Goal: Task Accomplishment & Management: Manage account settings

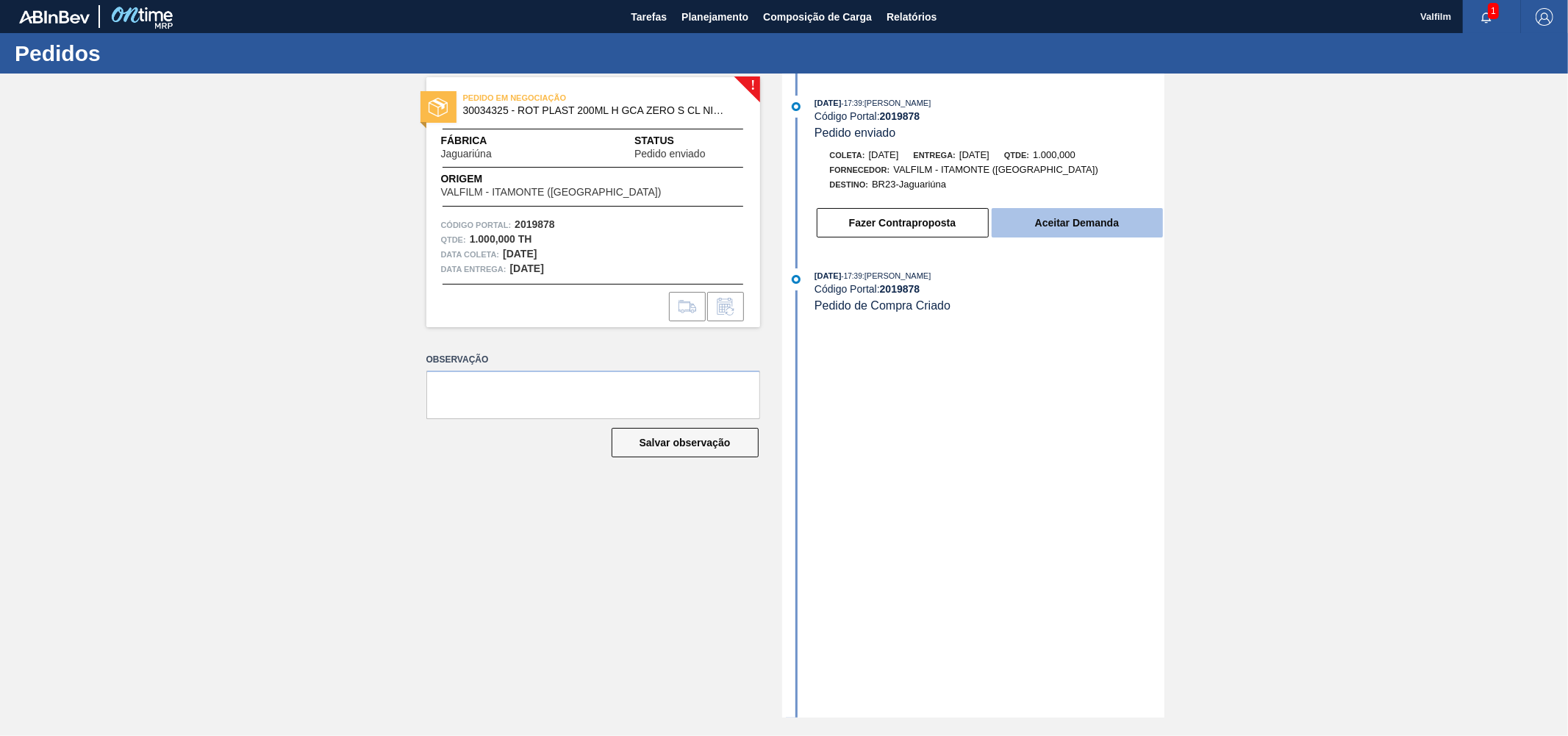
click at [1053, 230] on button "Aceitar Demanda" at bounding box center [1078, 223] width 171 height 29
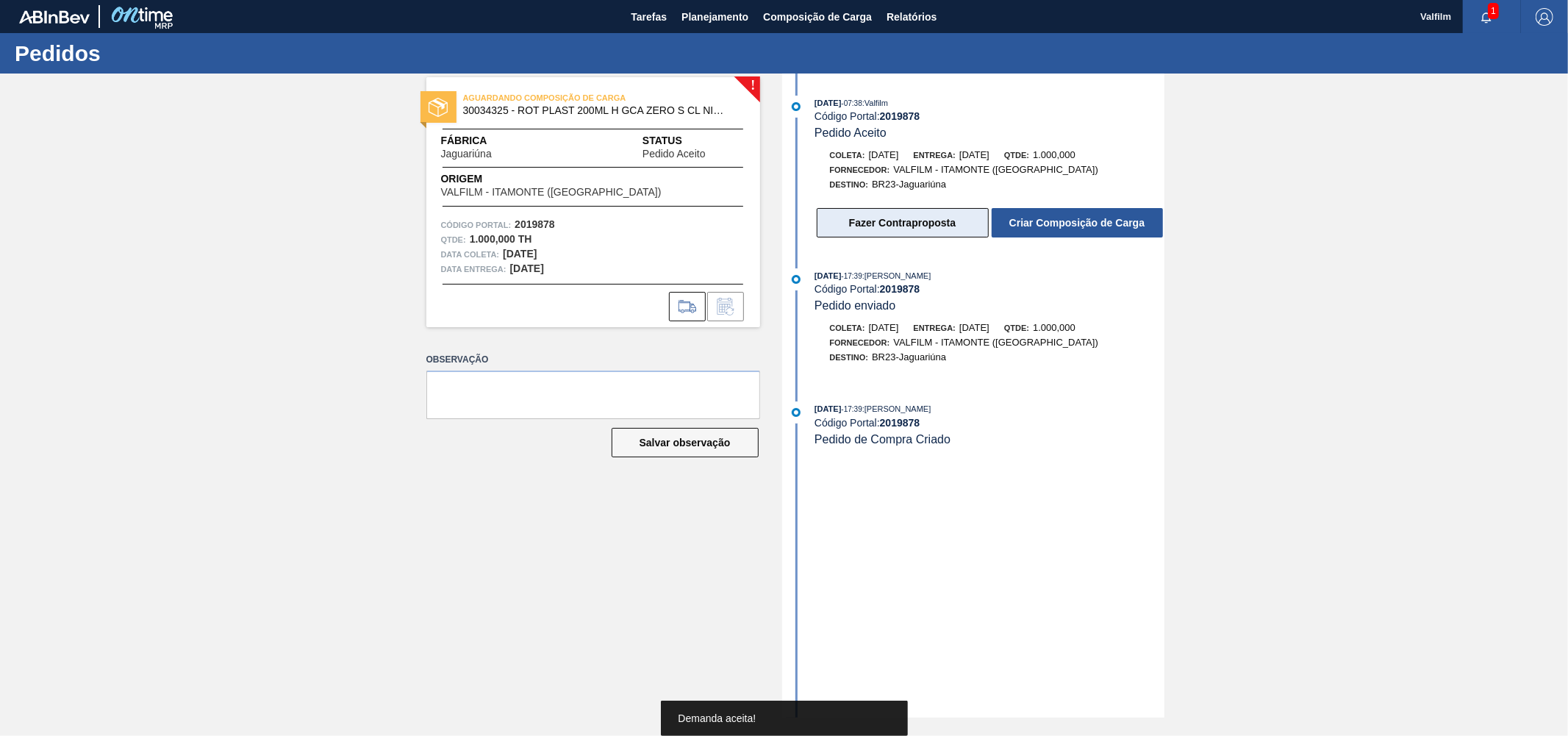
click at [901, 222] on button "Fazer Contraproposta" at bounding box center [902, 223] width 172 height 29
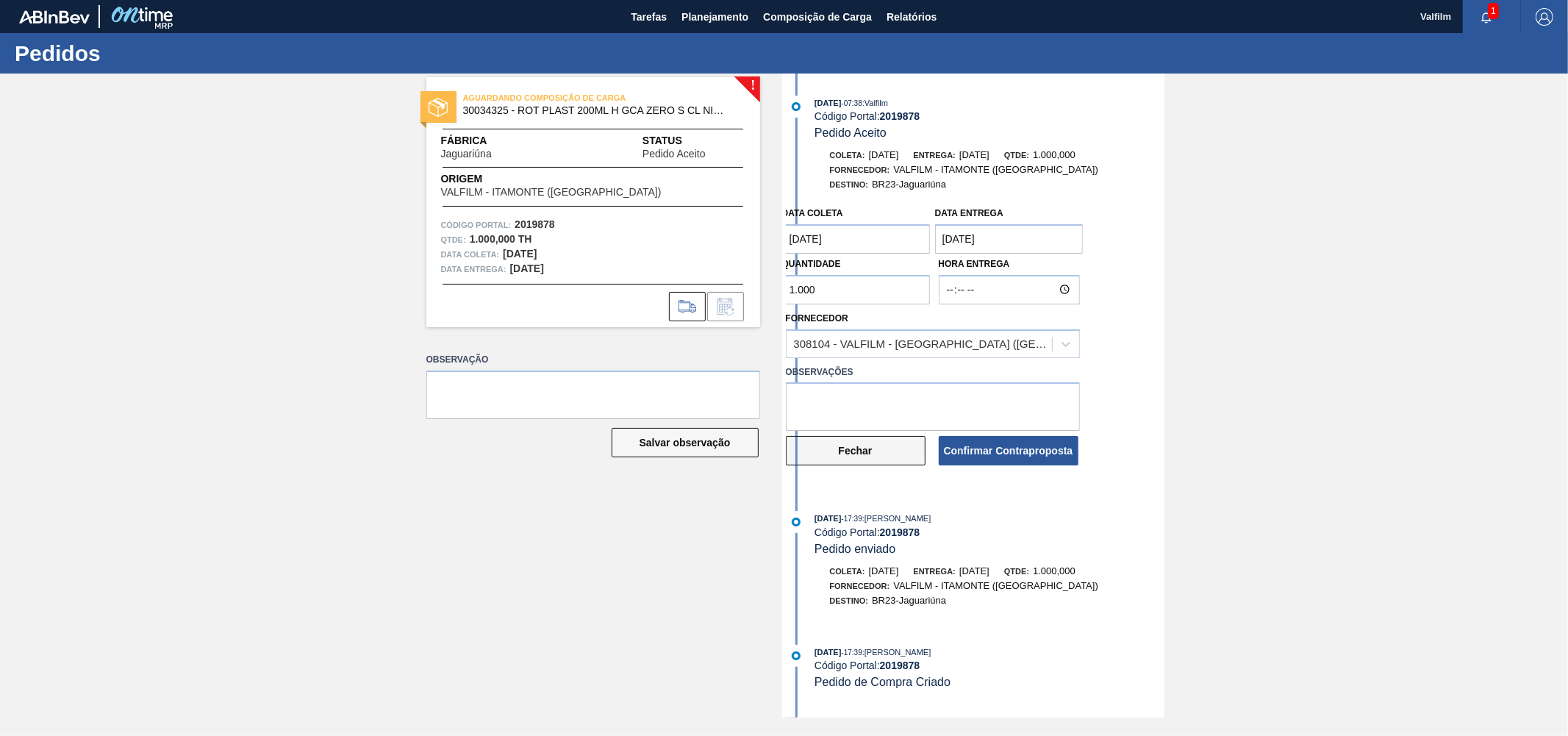
click at [844, 458] on button "Fechar" at bounding box center [856, 451] width 140 height 29
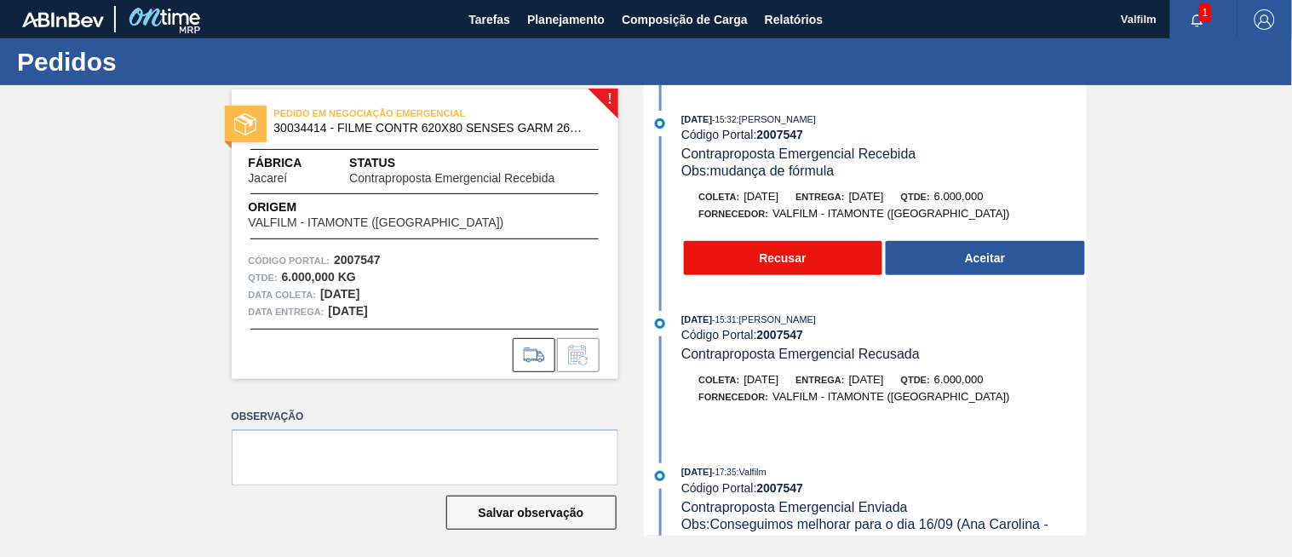
click at [760, 250] on button "Recusar" at bounding box center [783, 258] width 199 height 34
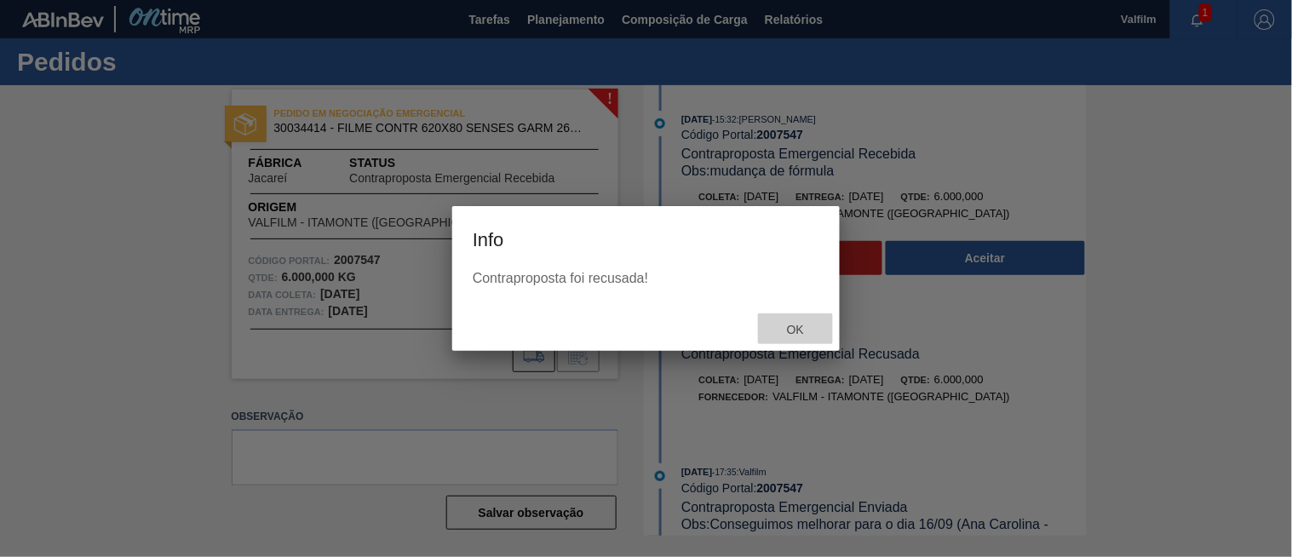
click at [790, 333] on span "Ok" at bounding box center [795, 330] width 44 height 14
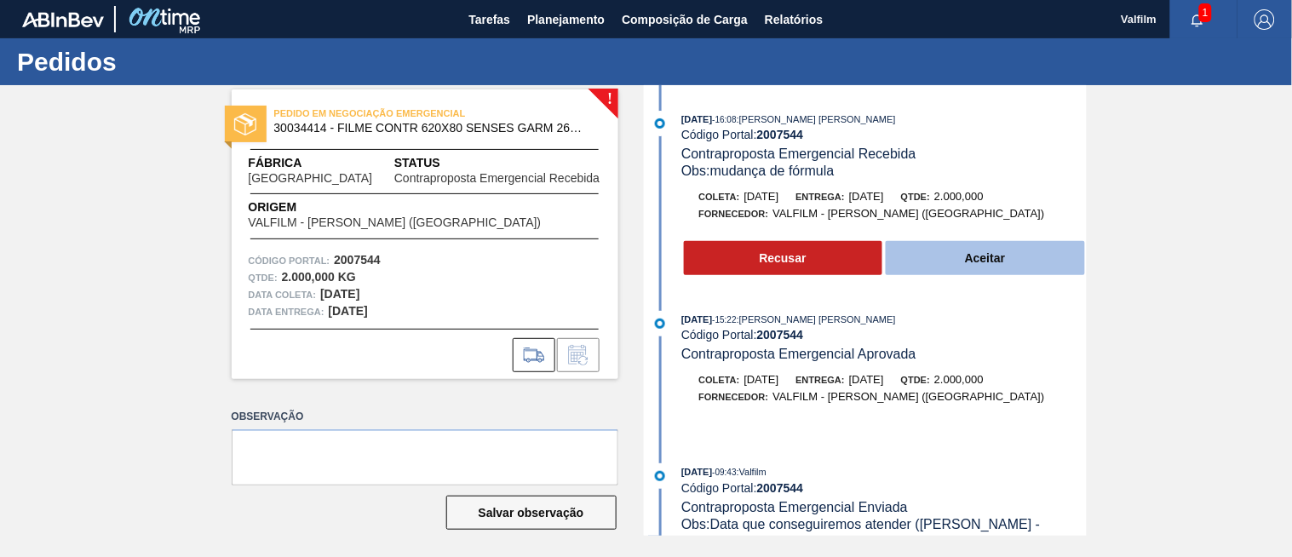
click at [999, 265] on button "Aceitar" at bounding box center [985, 258] width 199 height 34
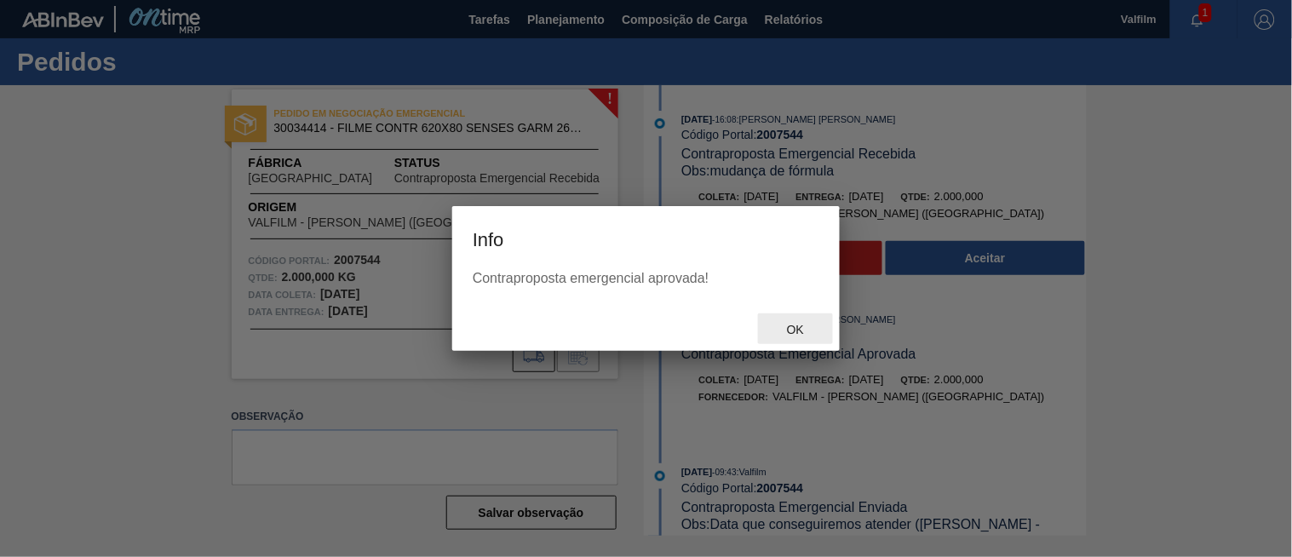
click at [790, 329] on span "Ok" at bounding box center [795, 330] width 44 height 14
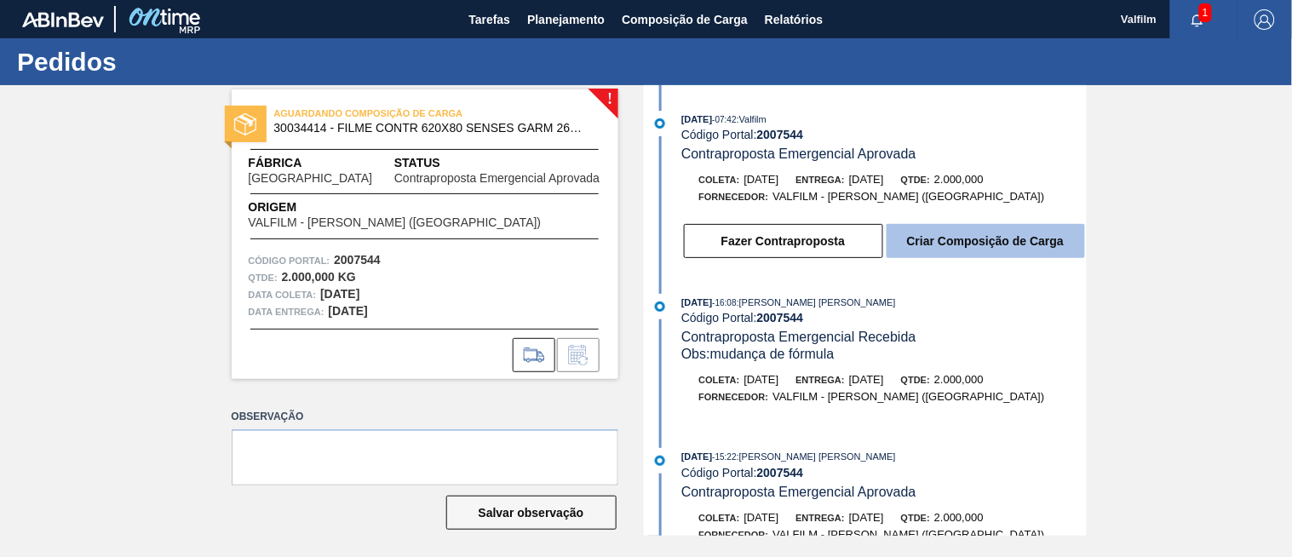
click at [973, 245] on button "Criar Composição de Carga" at bounding box center [985, 241] width 198 height 34
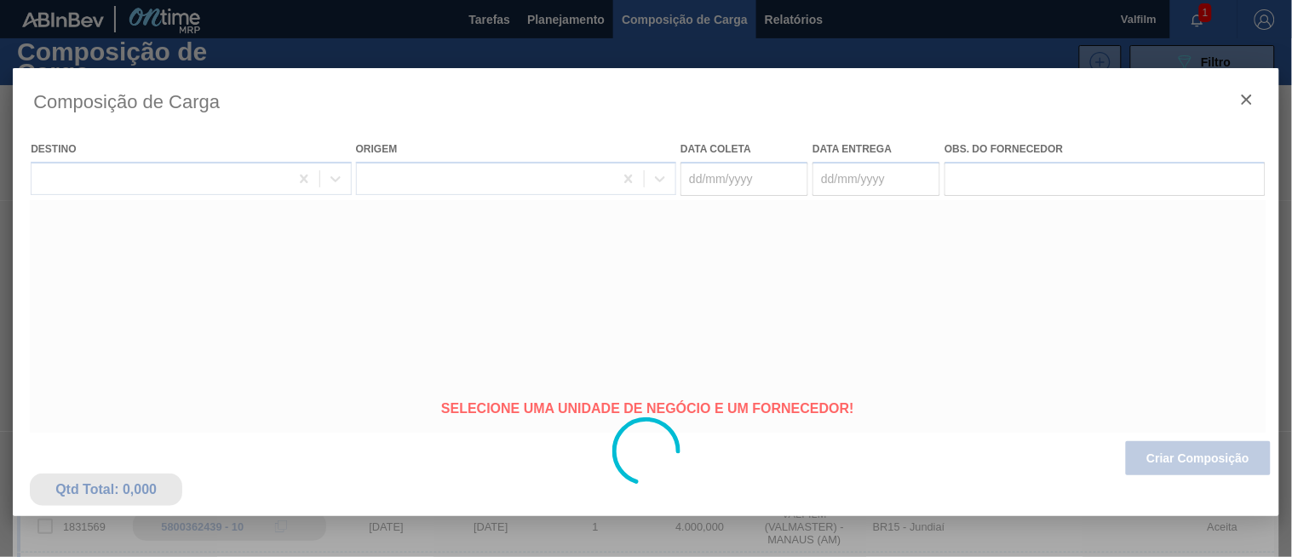
type coleta "[DATE]"
type entrega "[DATE]"
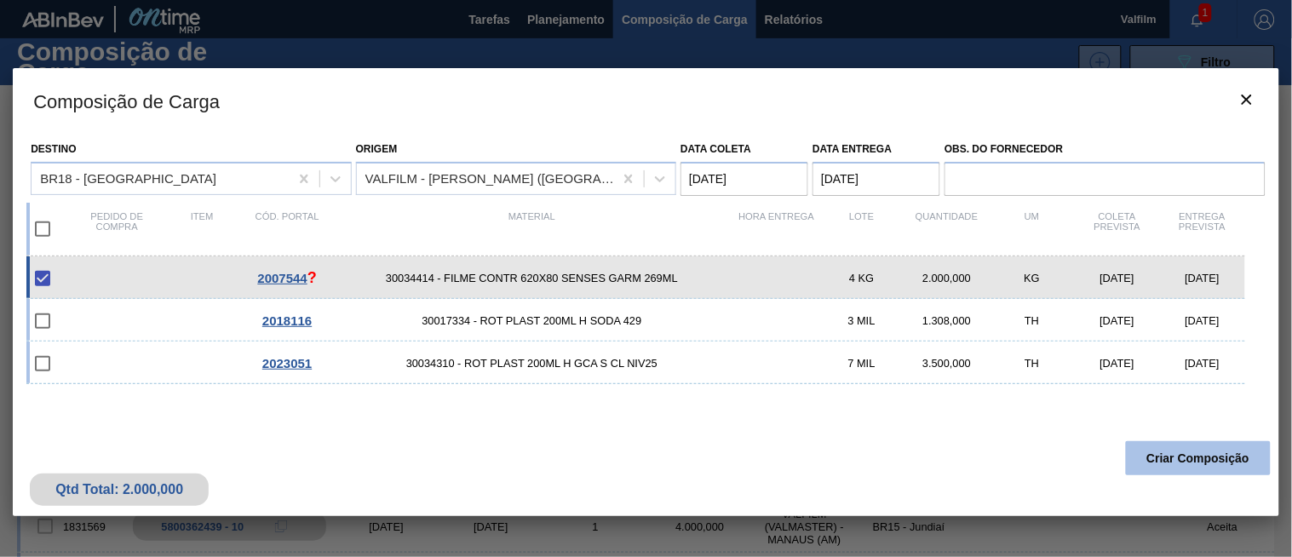
click at [1167, 456] on button "Criar Composição" at bounding box center [1198, 458] width 145 height 34
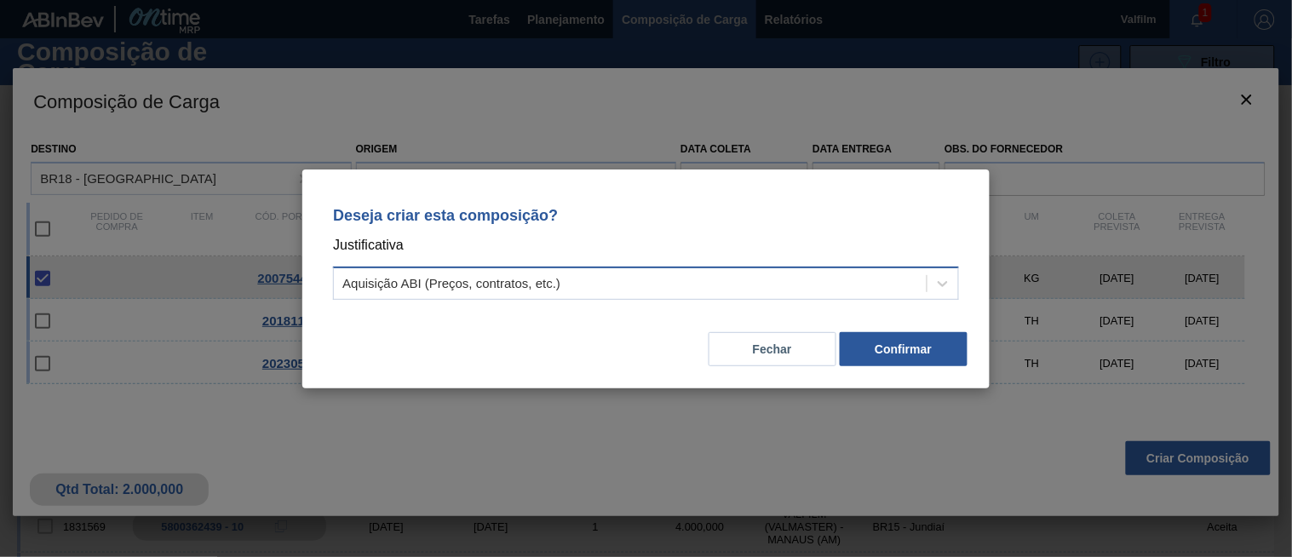
click at [650, 286] on div "Aquisição ABI (Preços, contratos, etc.)" at bounding box center [630, 283] width 593 height 25
click at [567, 290] on div "Aquisição ABI (Preços, contratos, etc.)" at bounding box center [630, 283] width 593 height 25
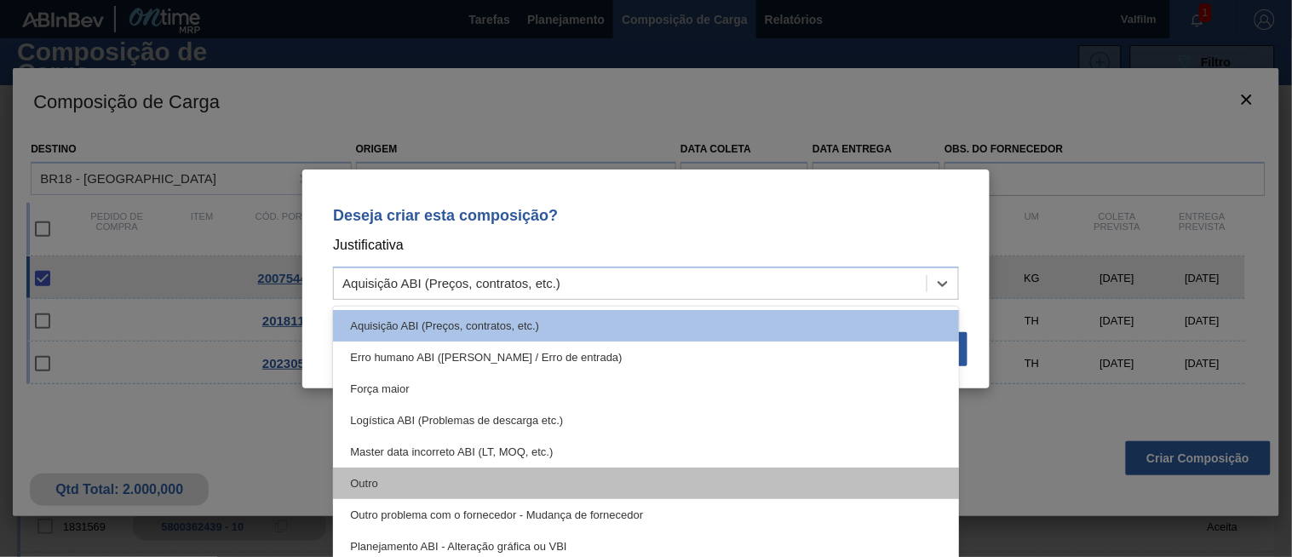
click at [439, 471] on div "Outro" at bounding box center [646, 484] width 626 height 32
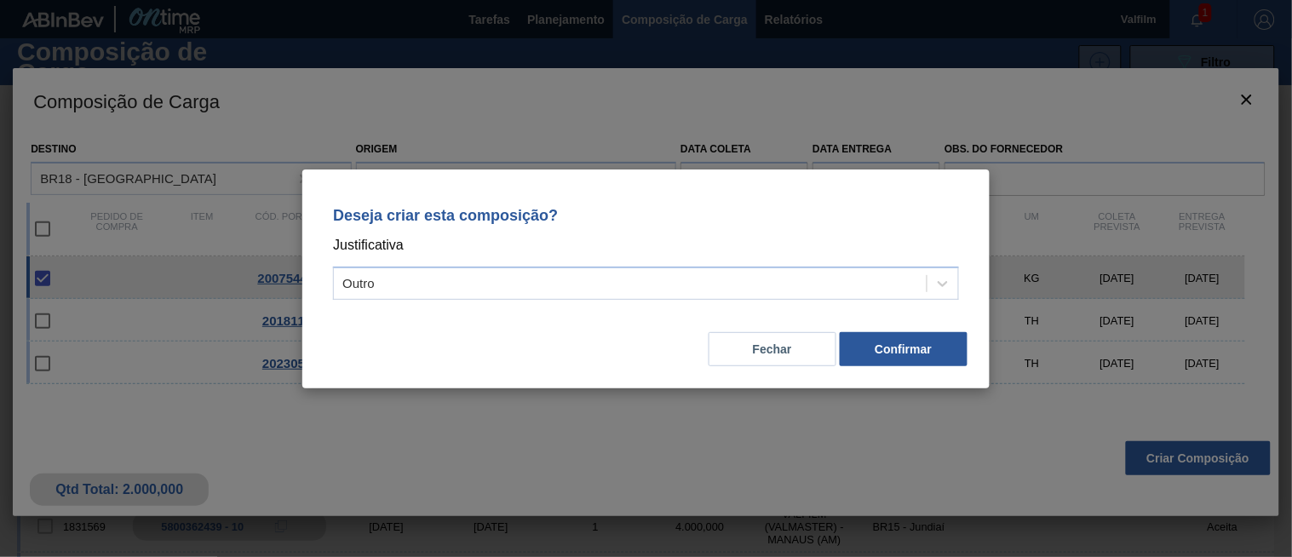
click at [922, 368] on div "Deseja criar esta composição? Justificativa Outro Fechar Confirmar" at bounding box center [645, 278] width 687 height 219
click at [921, 362] on button "Confirmar" at bounding box center [904, 349] width 128 height 34
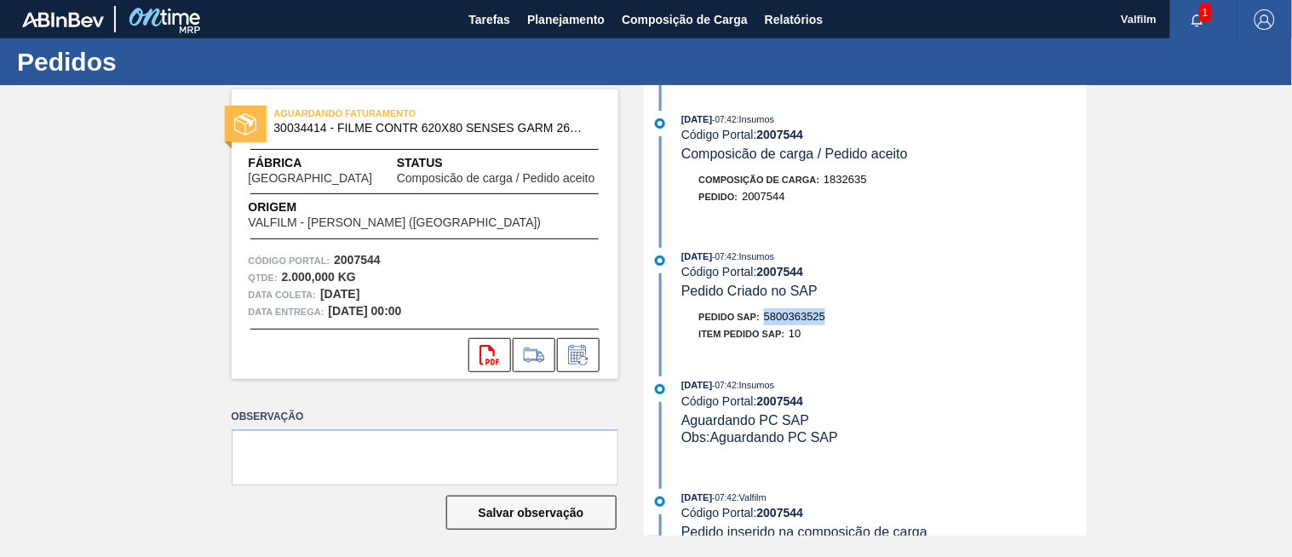
drag, startPoint x: 788, startPoint y: 316, endPoint x: 845, endPoint y: 316, distance: 57.1
click at [845, 316] on div "Pedido SAP: 5800363525" at bounding box center [884, 316] width 404 height 17
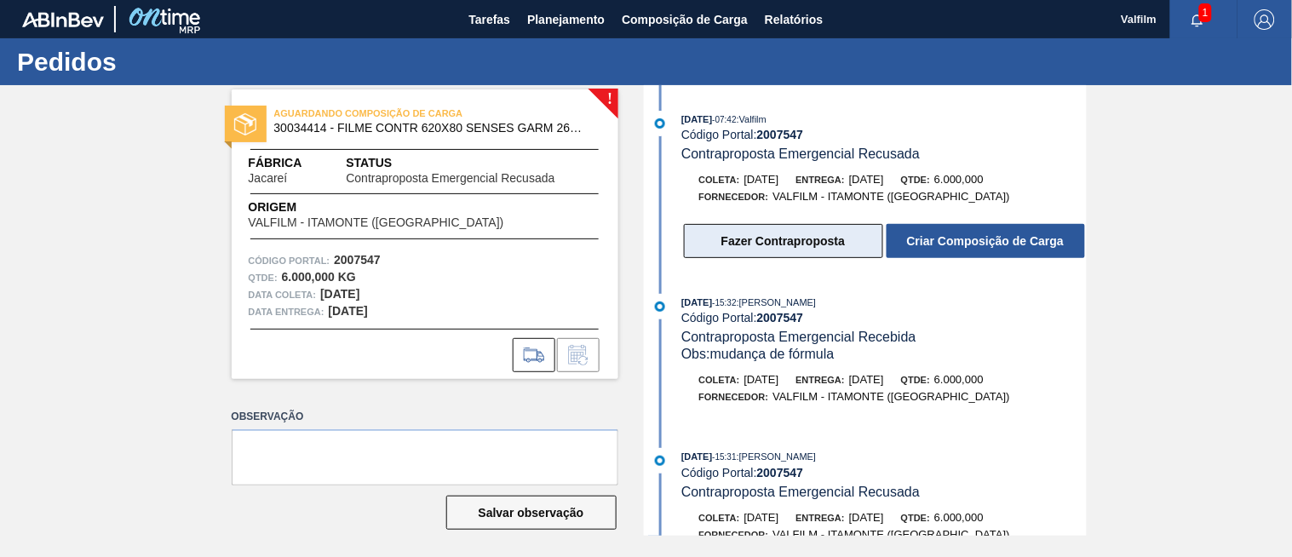
click at [754, 238] on button "Fazer Contraproposta" at bounding box center [783, 241] width 199 height 34
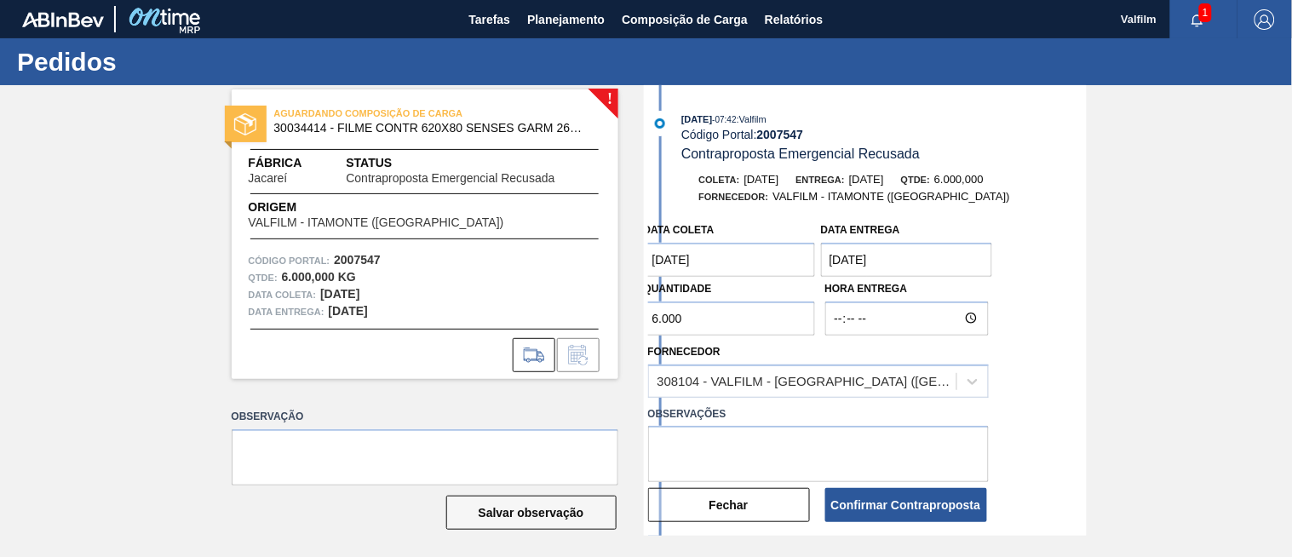
click at [726, 266] on coleta "07/09/2025" at bounding box center [730, 260] width 172 height 34
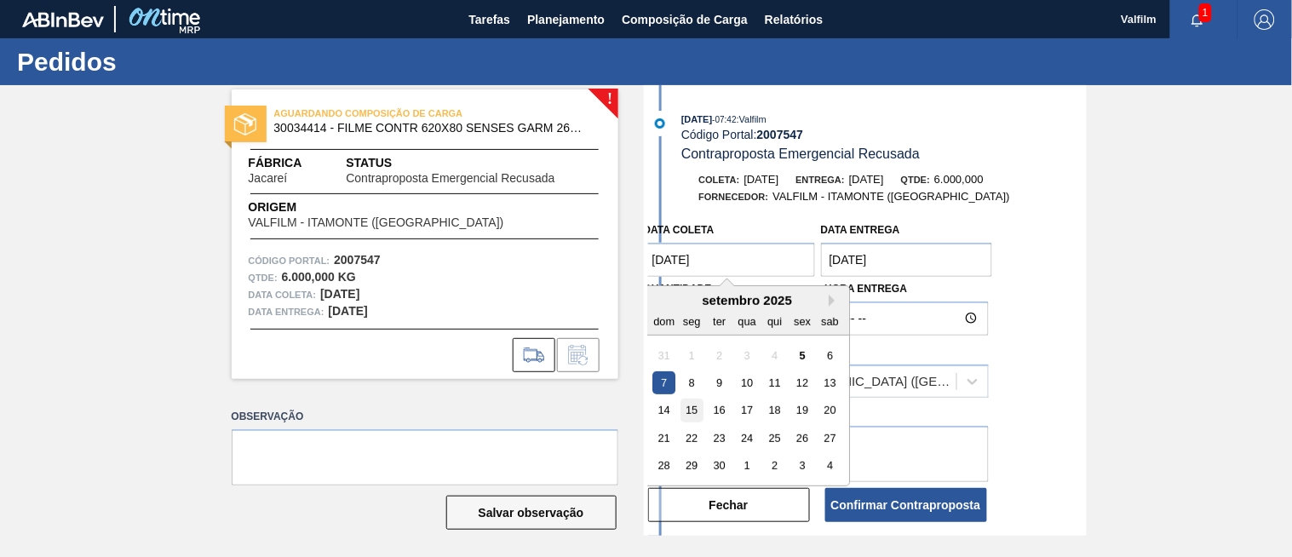
click at [692, 409] on div "15" at bounding box center [691, 410] width 23 height 23
type coleta "15/09/2025"
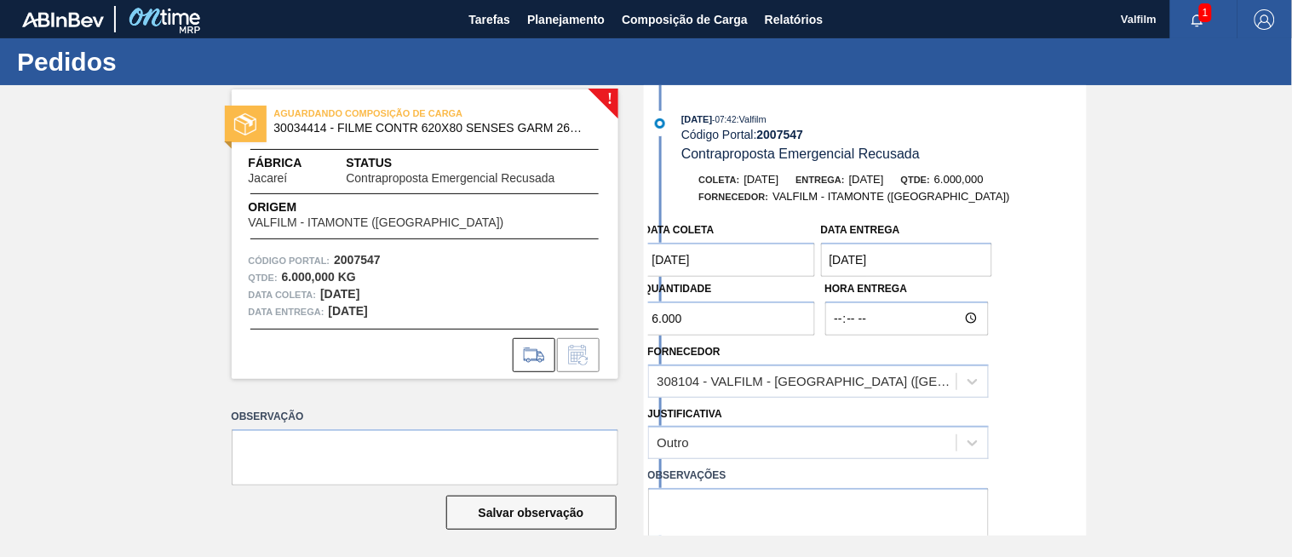
click at [877, 252] on entrega "08/09/2025" at bounding box center [907, 260] width 172 height 34
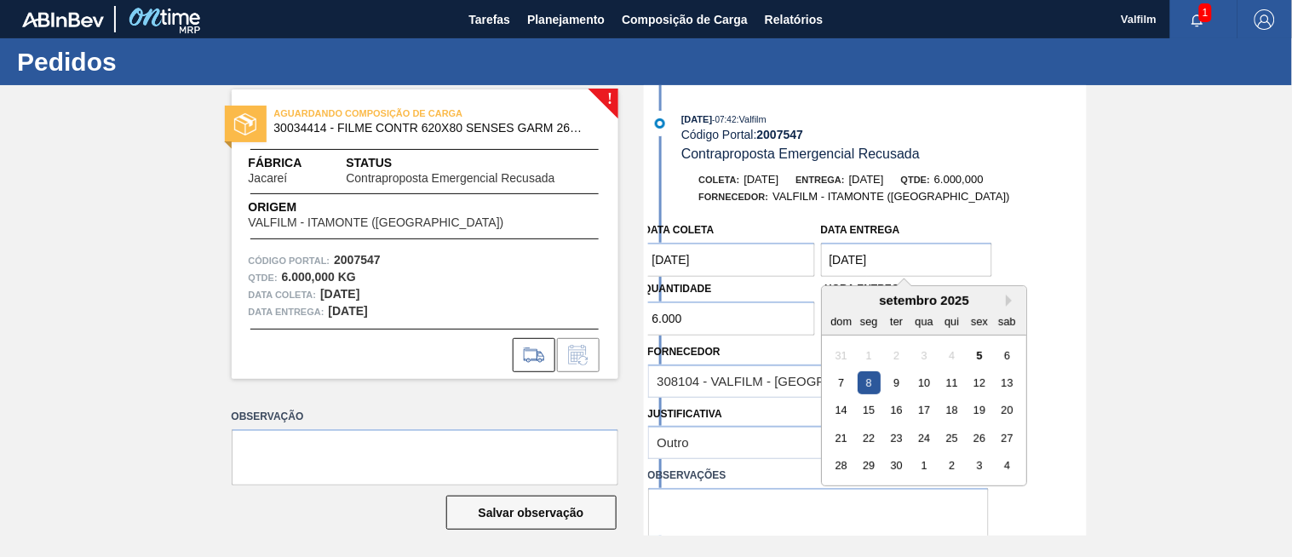
click at [908, 409] on div "14 15 16 17 18 19 20" at bounding box center [923, 410] width 193 height 27
click at [898, 409] on div "16" at bounding box center [896, 410] width 23 height 23
type entrega "16/09/2025"
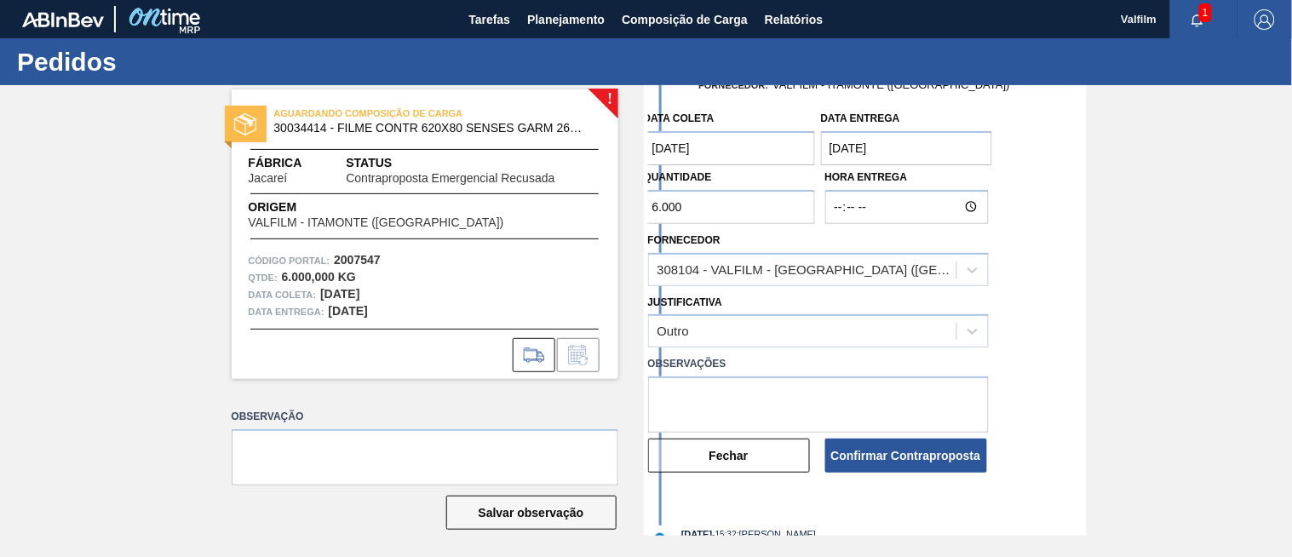
scroll to position [95, 0]
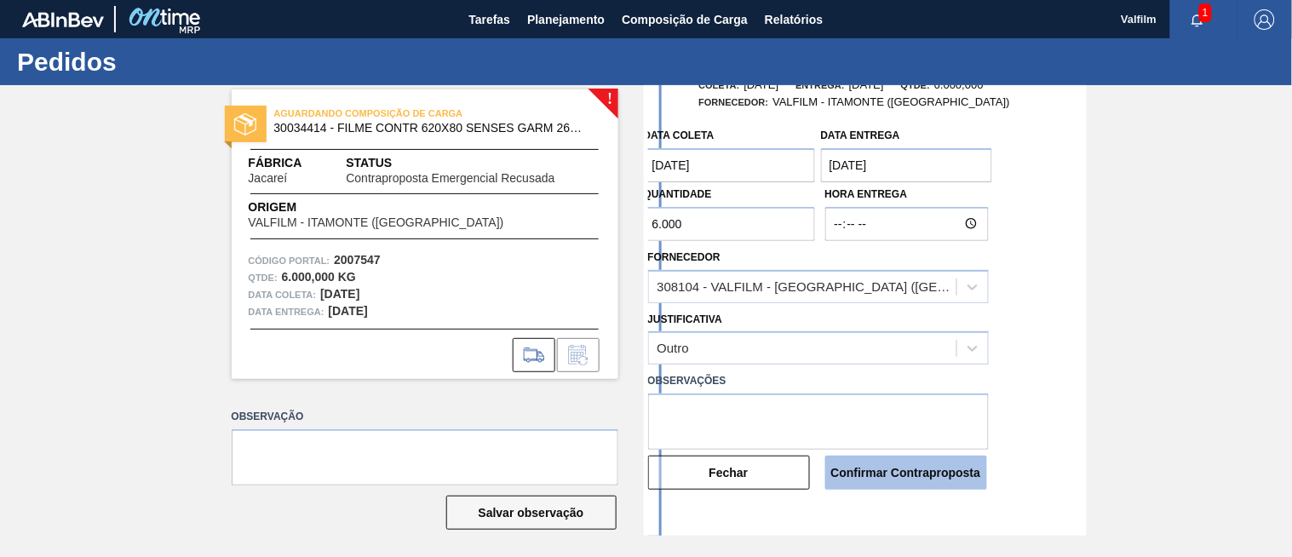
click at [909, 472] on button "Confirmar Contraproposta" at bounding box center [906, 473] width 162 height 34
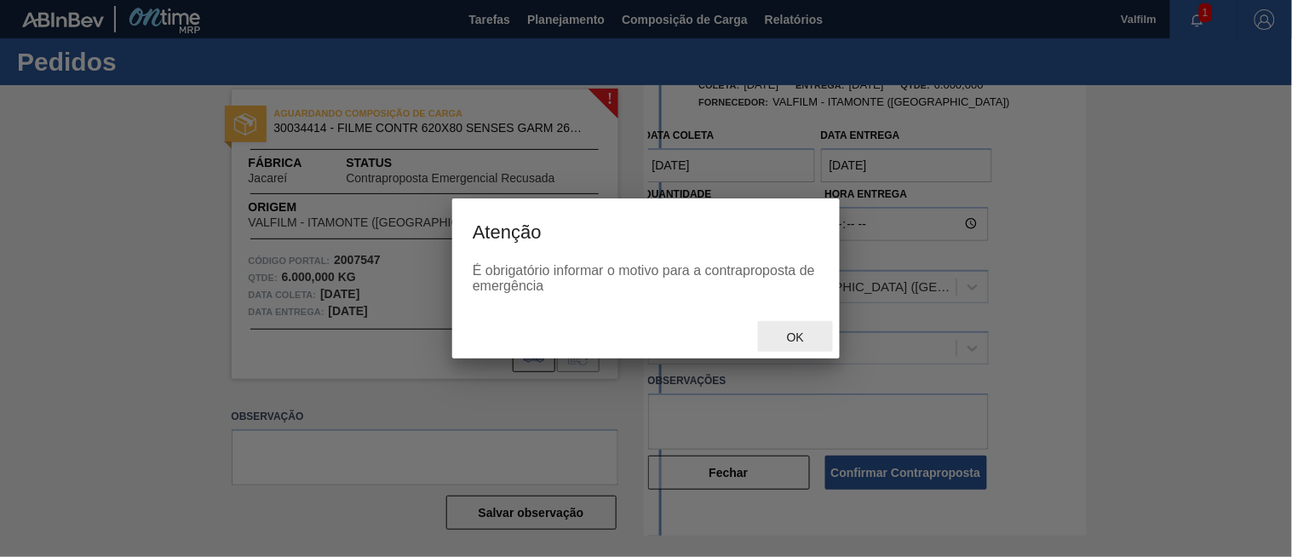
click at [801, 330] on span "Ok" at bounding box center [795, 337] width 44 height 14
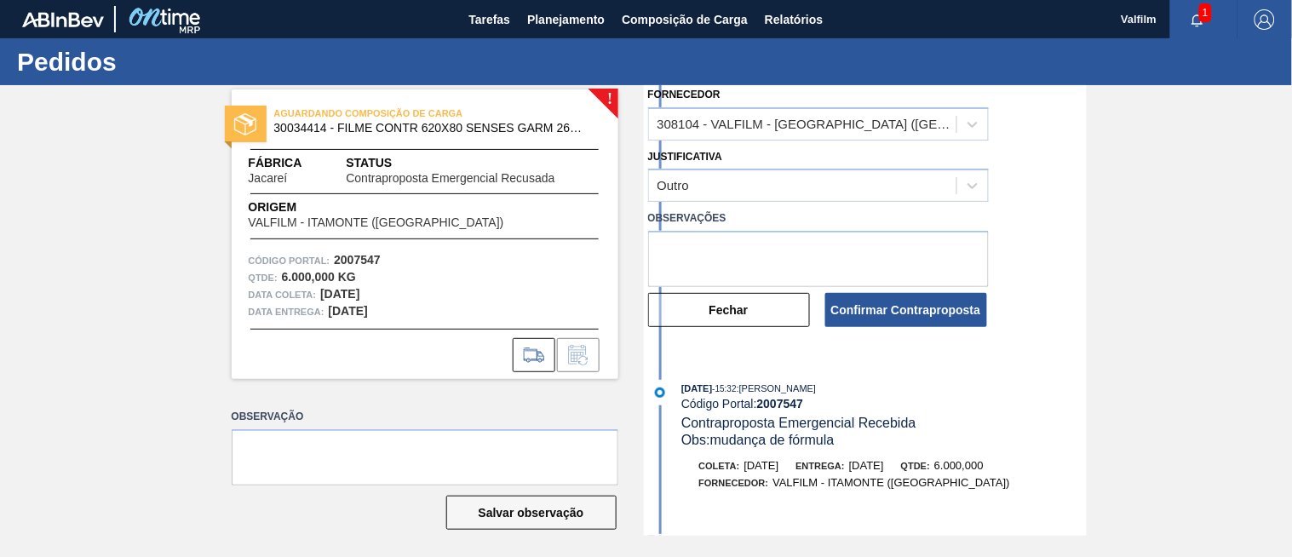
scroll to position [284, 0]
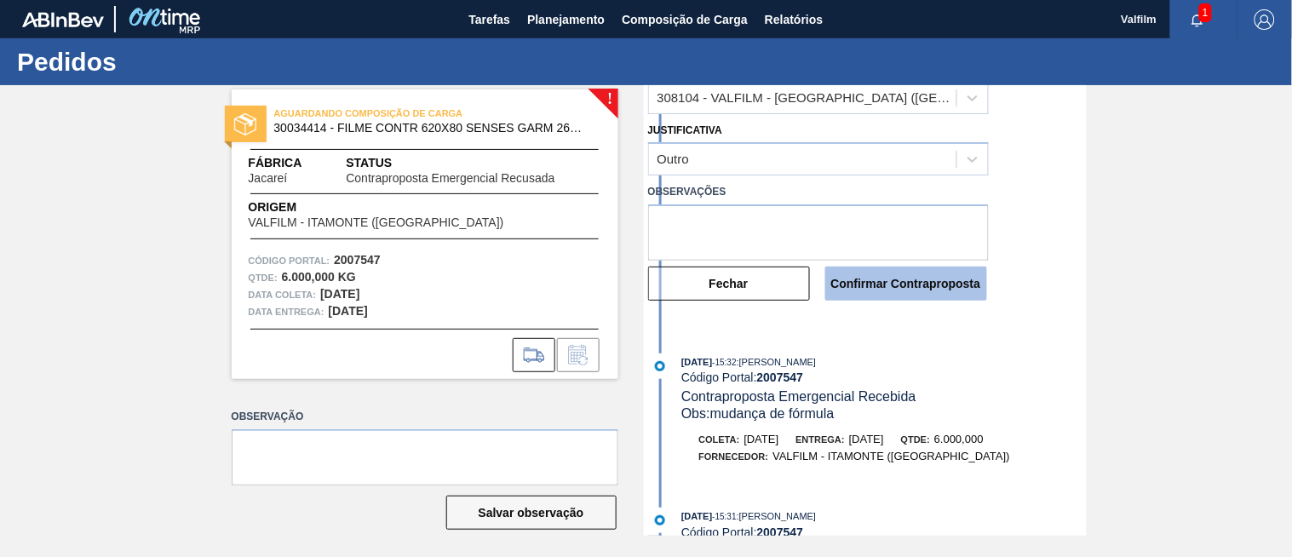
click at [882, 283] on button "Confirmar Contraproposta" at bounding box center [906, 284] width 162 height 34
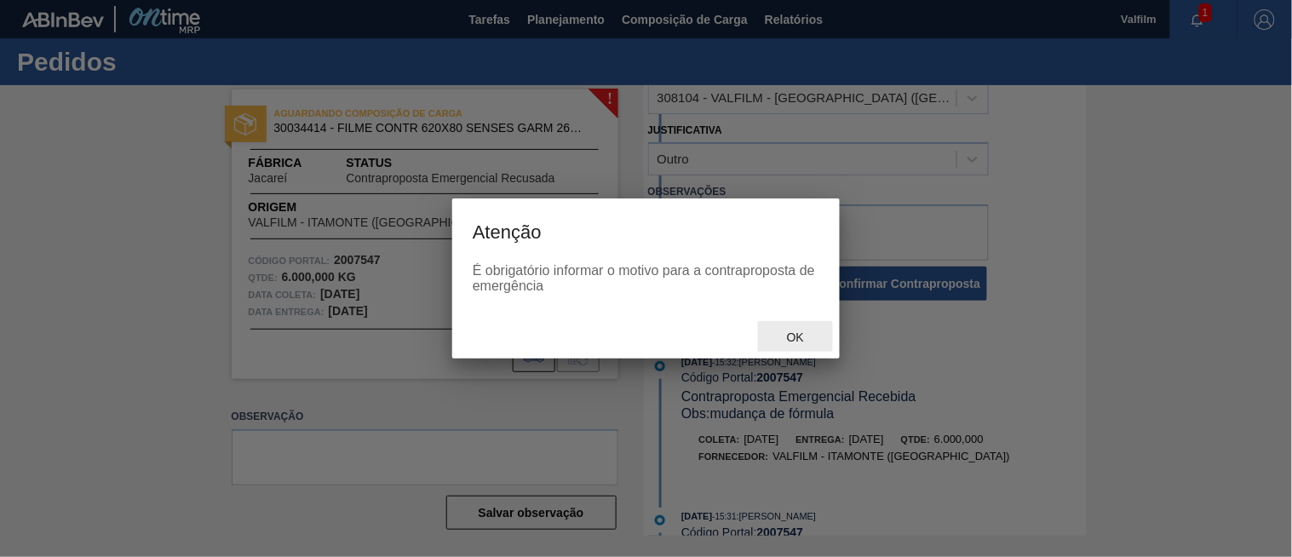
click at [789, 330] on span "Ok" at bounding box center [795, 337] width 44 height 14
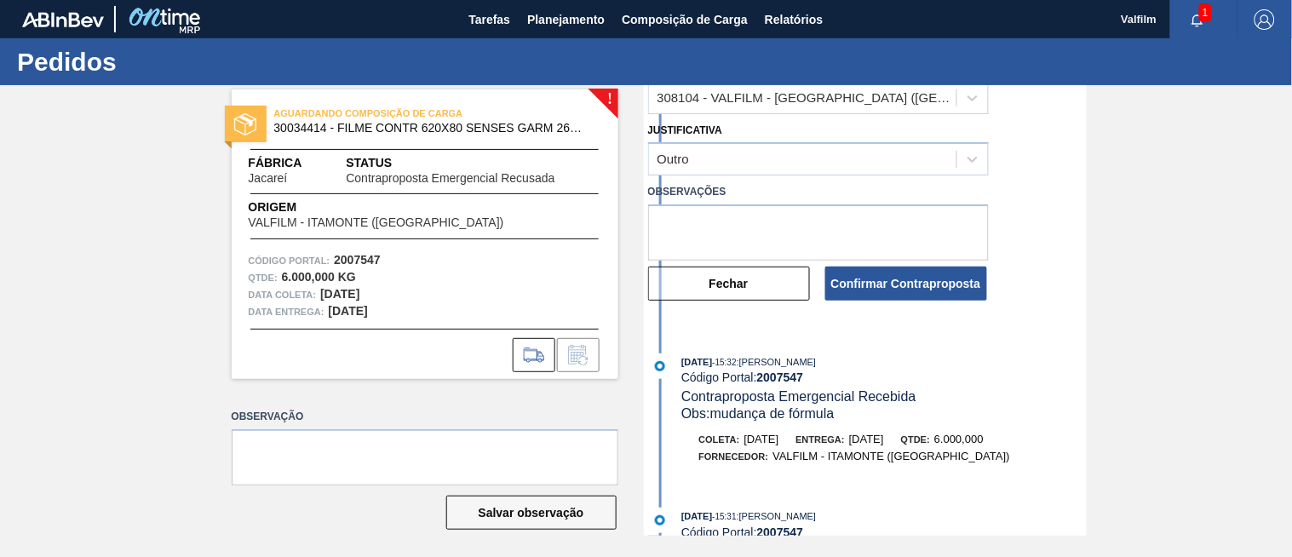
click at [779, 0] on body "Tarefas Planejamento Composição de Carga Relatórios Valfilm 1 Marcar todas como…" at bounding box center [646, 0] width 1292 height 0
click at [778, 227] on textarea at bounding box center [818, 232] width 341 height 56
type textarea "n"
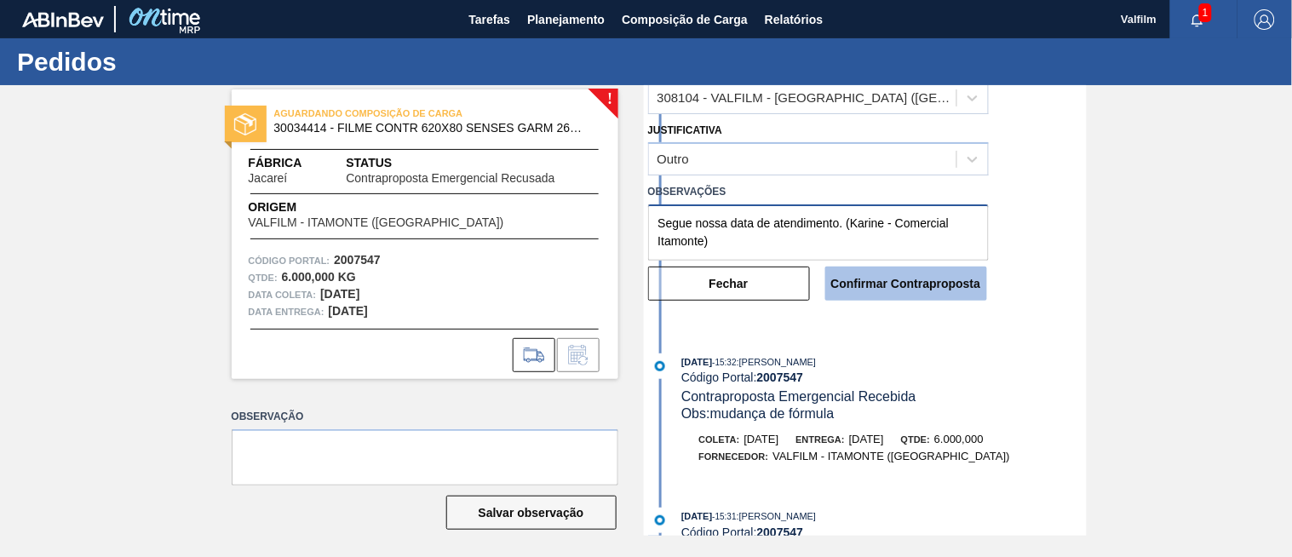
type textarea "Segue nossa data de atendimento. (Karine - Comercial Itamonte)"
click at [879, 284] on button "Confirmar Contraproposta" at bounding box center [906, 284] width 162 height 34
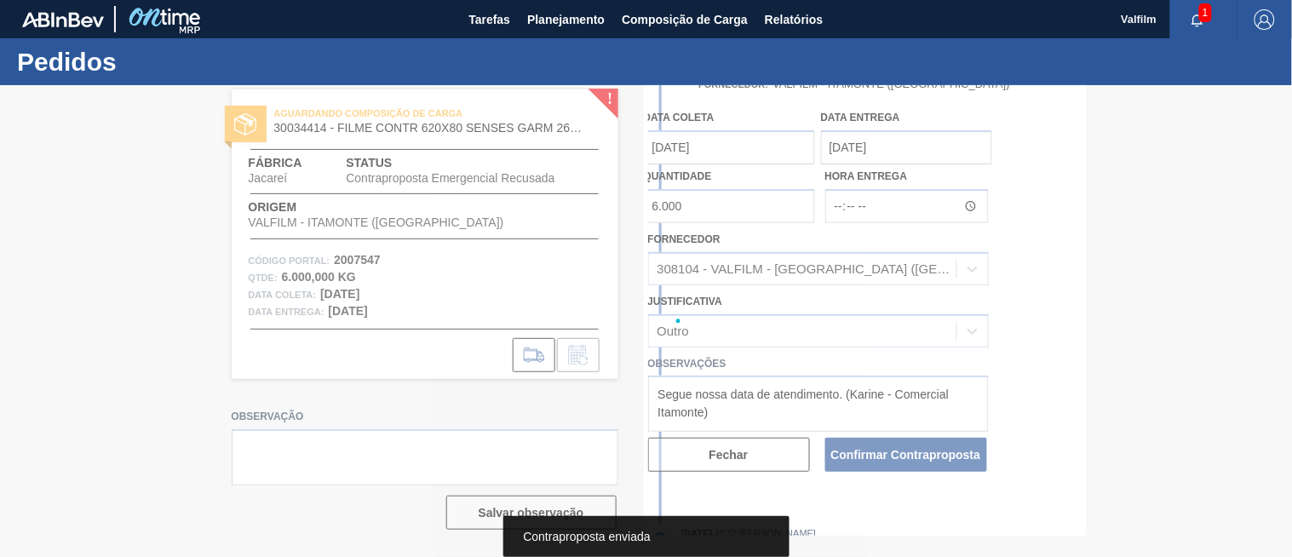
scroll to position [456, 0]
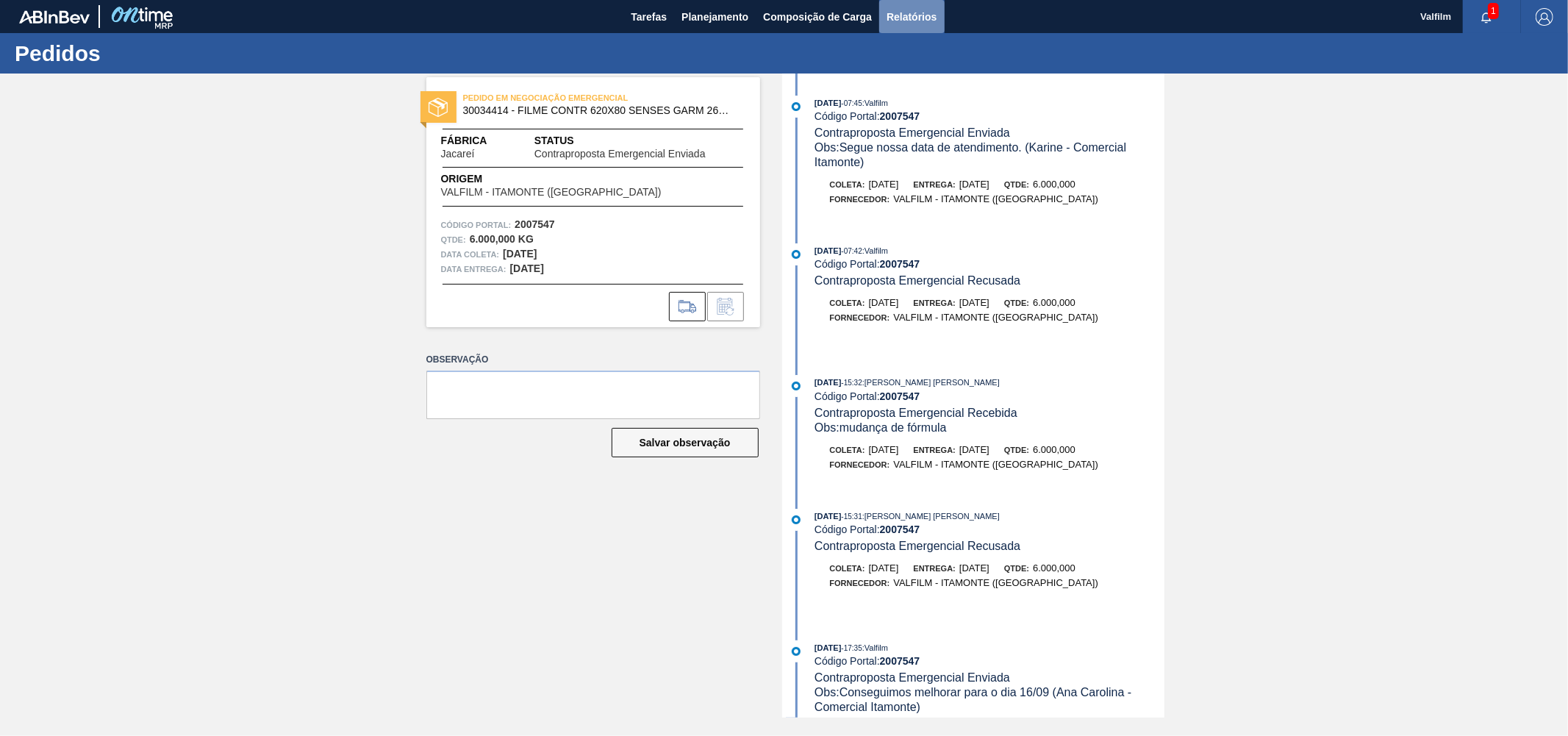
click at [931, 16] on span "Relatórios" at bounding box center [912, 16] width 50 height 17
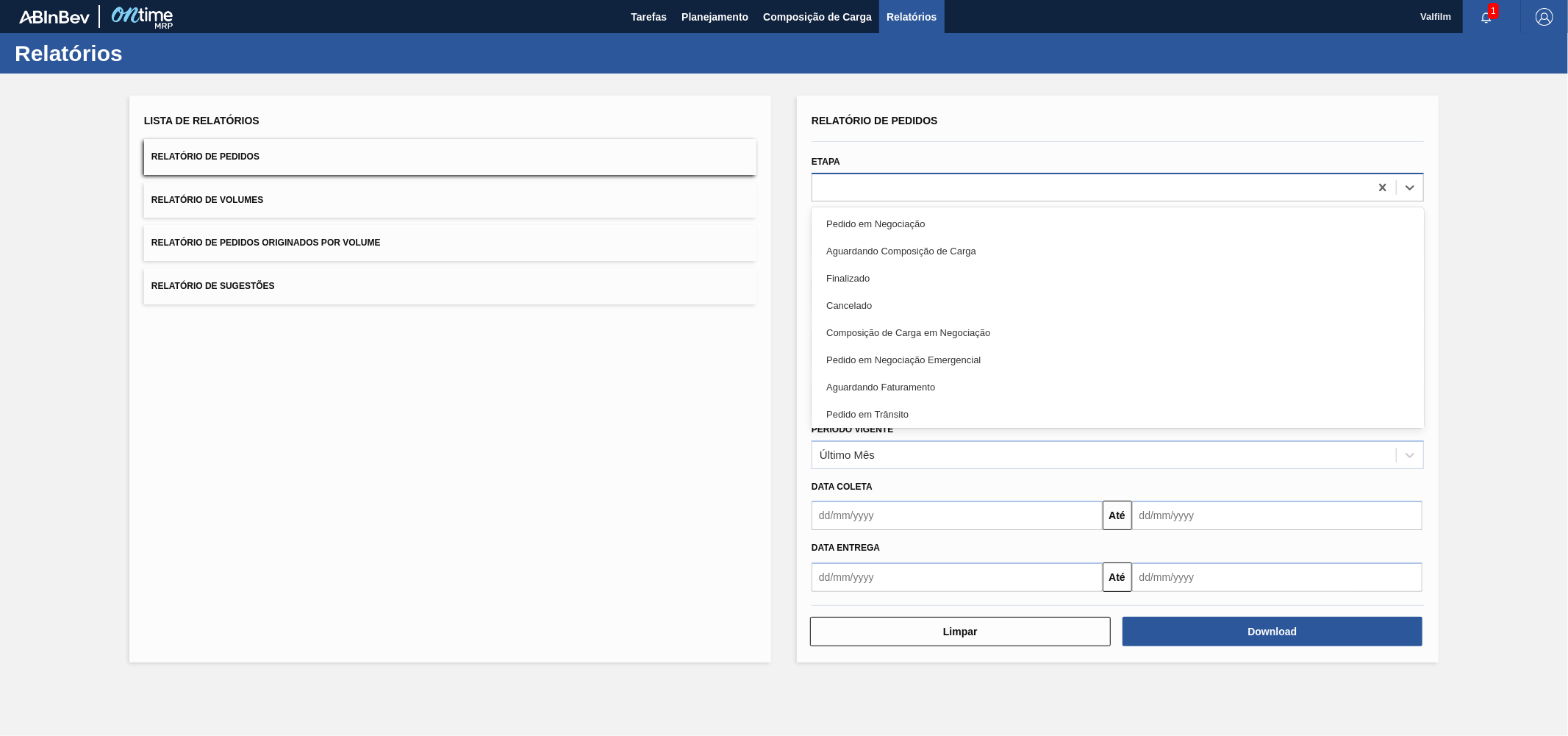
click at [868, 180] on div at bounding box center [1091, 187] width 557 height 22
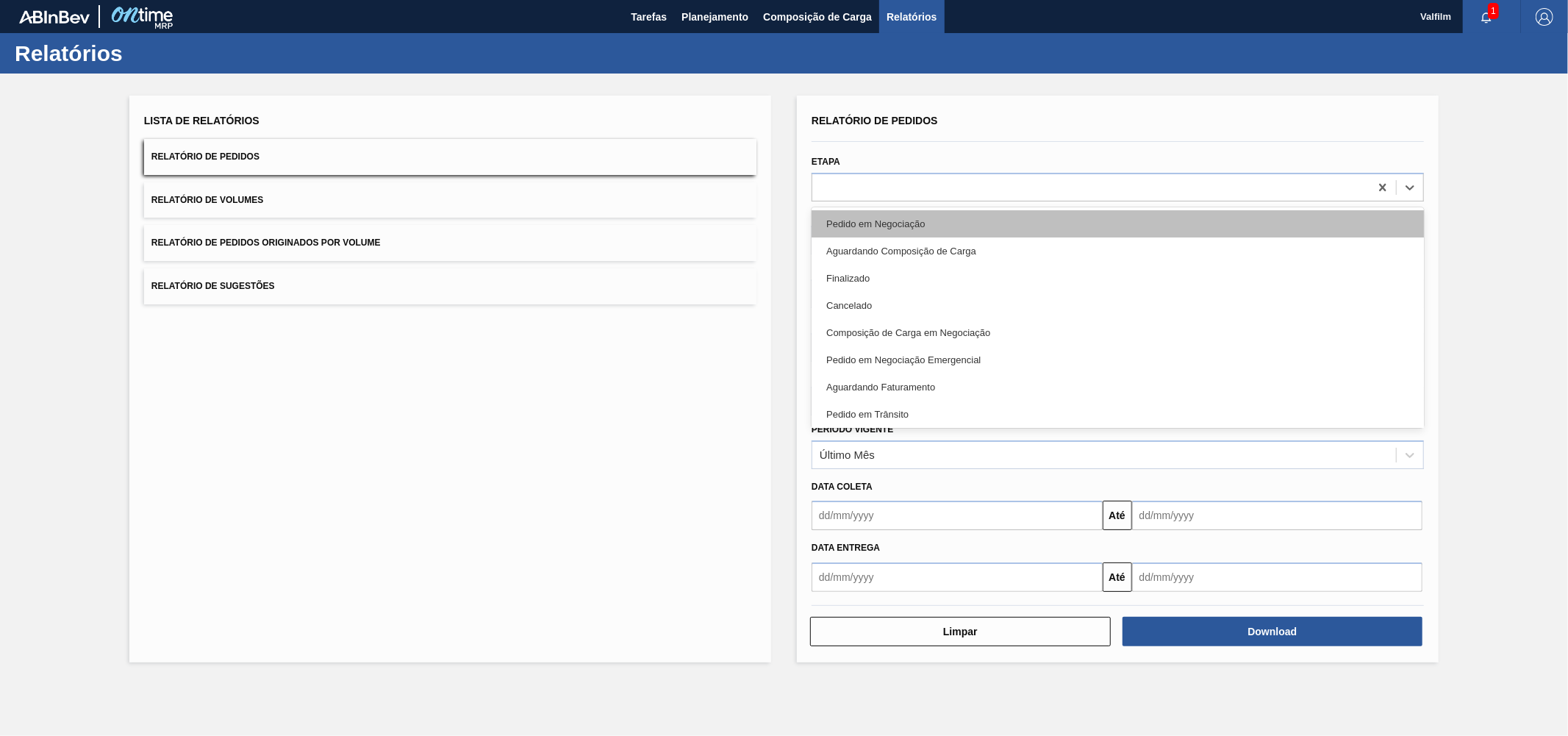
click at [869, 211] on div "Pedido em Negociação" at bounding box center [1117, 225] width 612 height 28
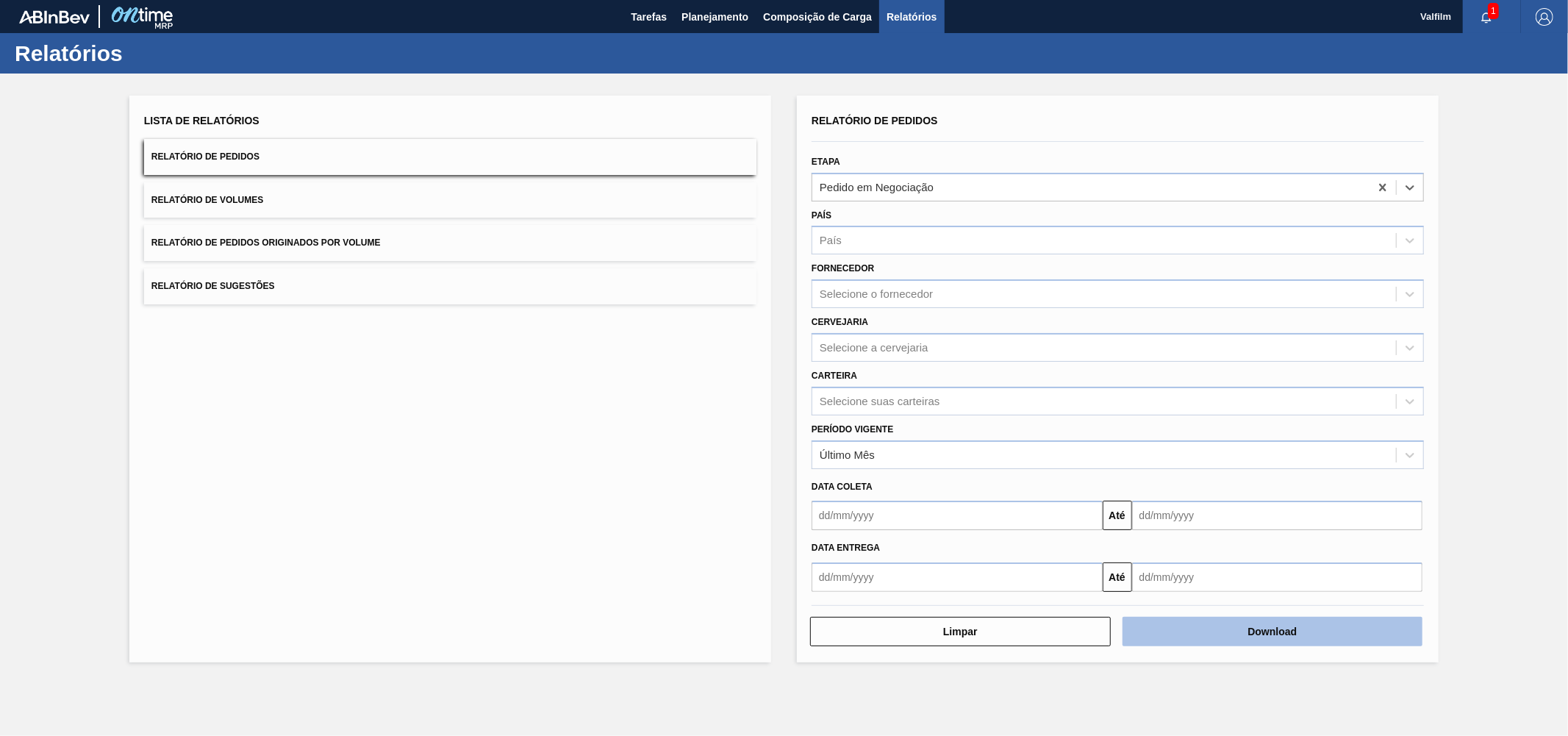
click at [1115, 480] on button "Download" at bounding box center [1273, 631] width 300 height 29
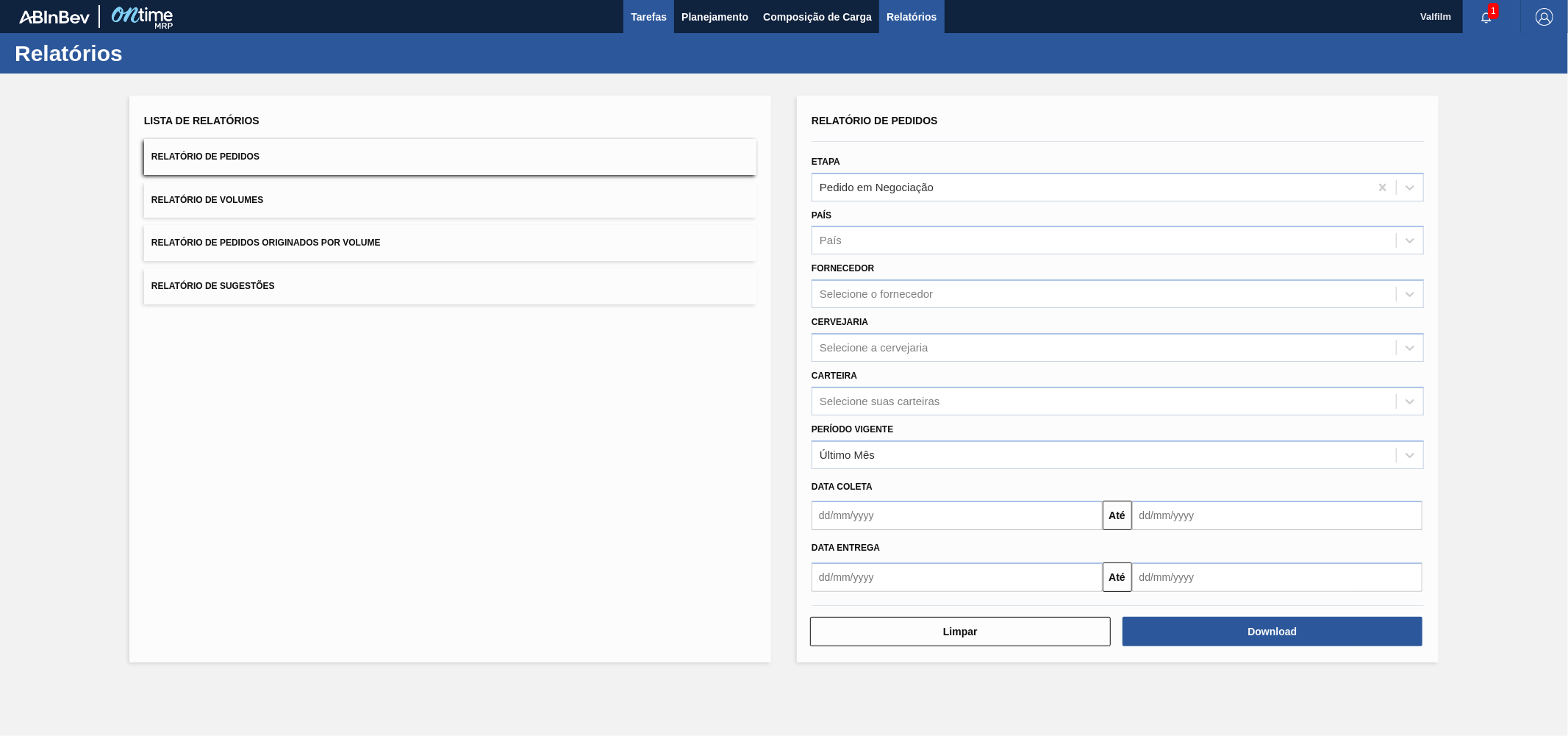
click at [661, 8] on span "Tarefas" at bounding box center [649, 16] width 36 height 17
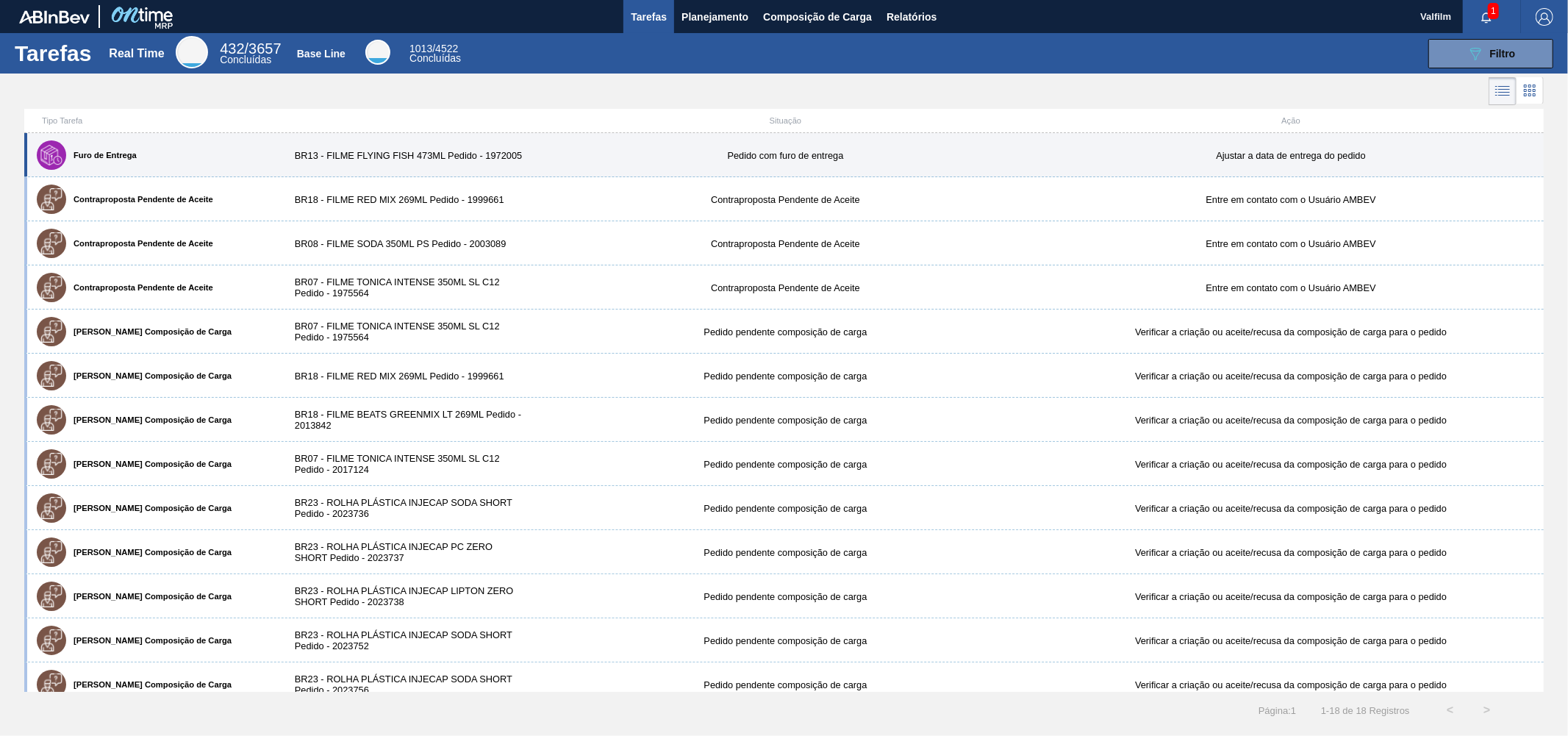
click at [391, 149] on div "Furo de Entrega BR13 - FILME FLYING FISH 473ML Pedido - 1972005 Pedido com furo…" at bounding box center [784, 155] width 1520 height 44
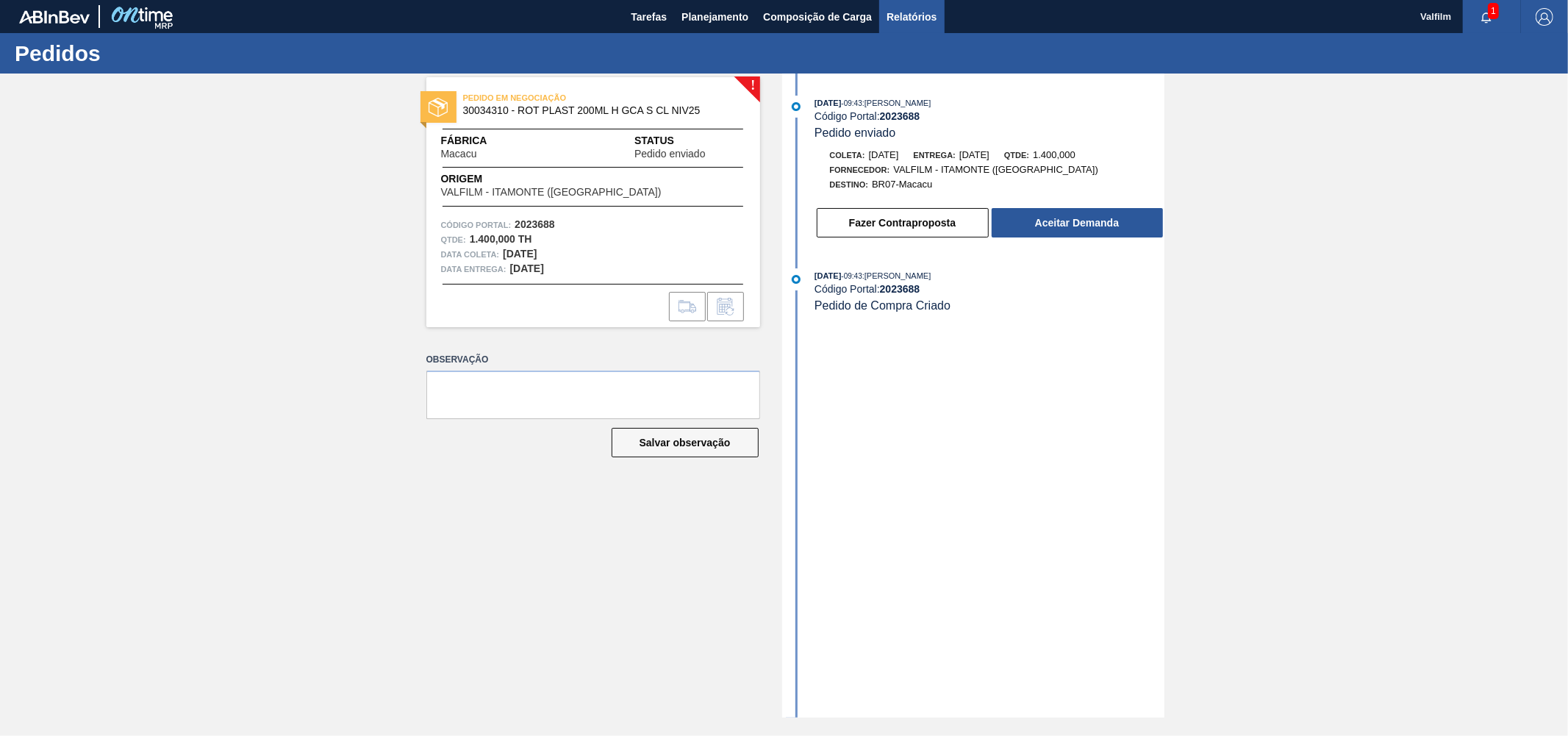
click at [898, 16] on span "Relatórios" at bounding box center [912, 16] width 50 height 17
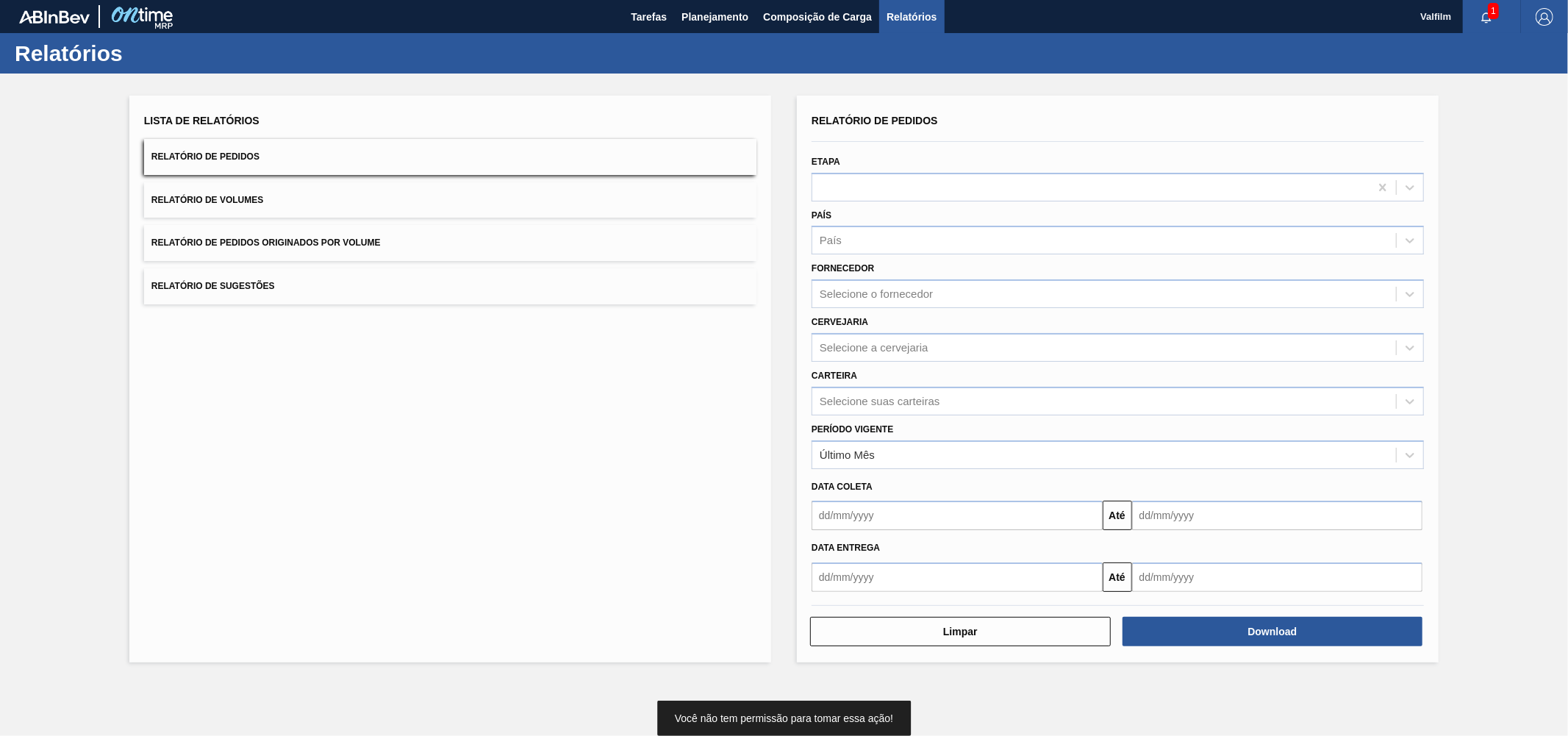
click at [912, 161] on div "Etapa" at bounding box center [1117, 176] width 612 height 50
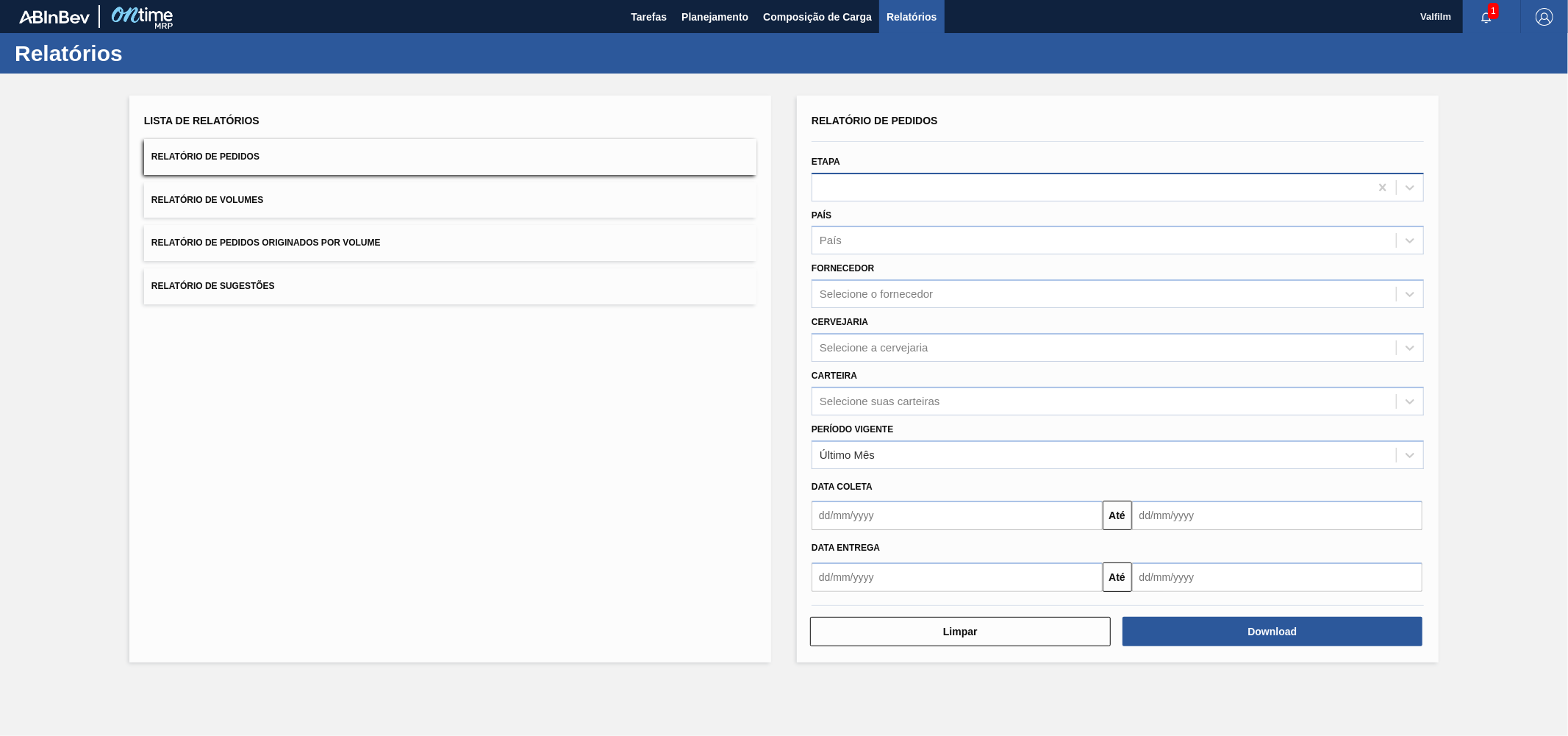
click at [903, 181] on div at bounding box center [1091, 187] width 557 height 22
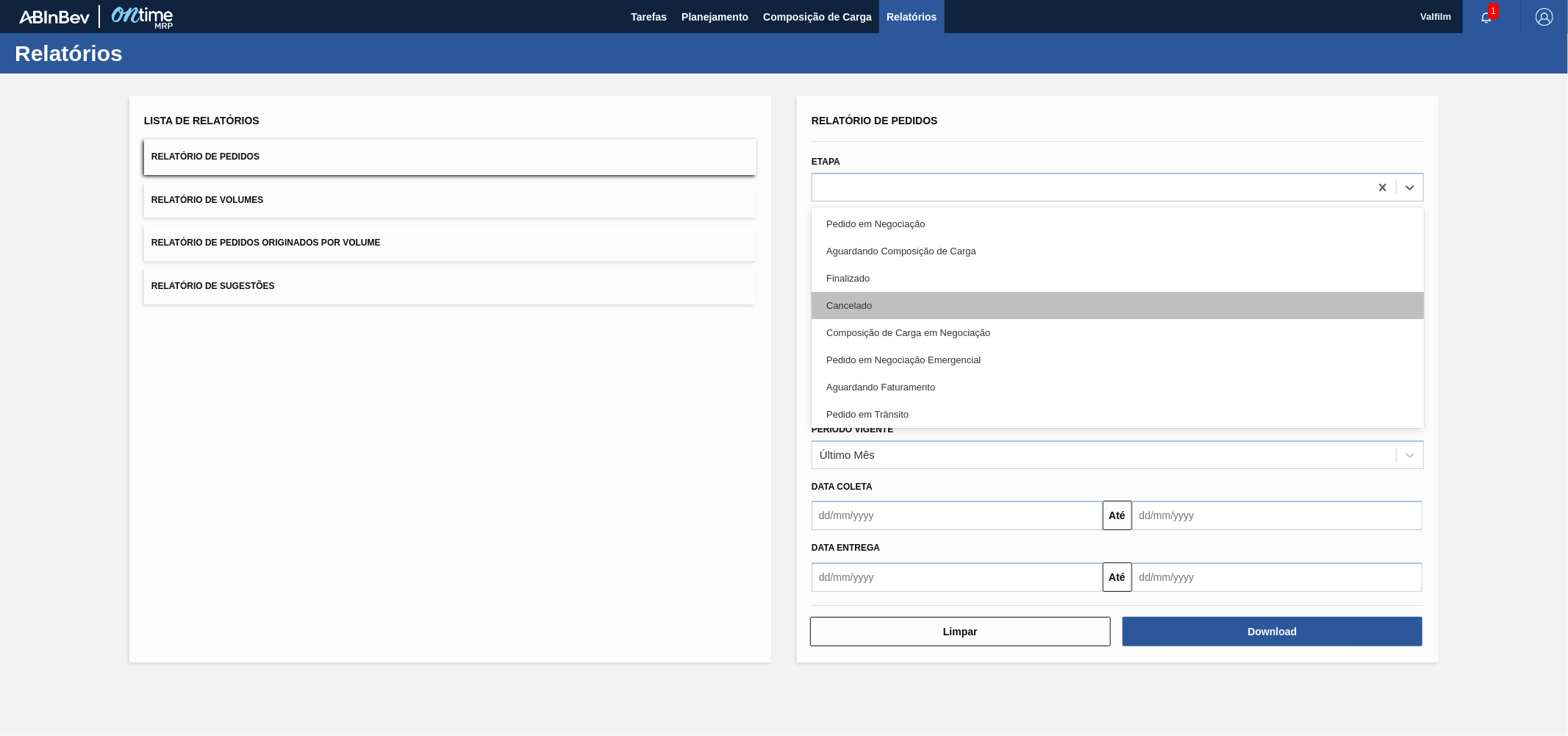
click at [884, 296] on div "Cancelado" at bounding box center [1117, 306] width 612 height 28
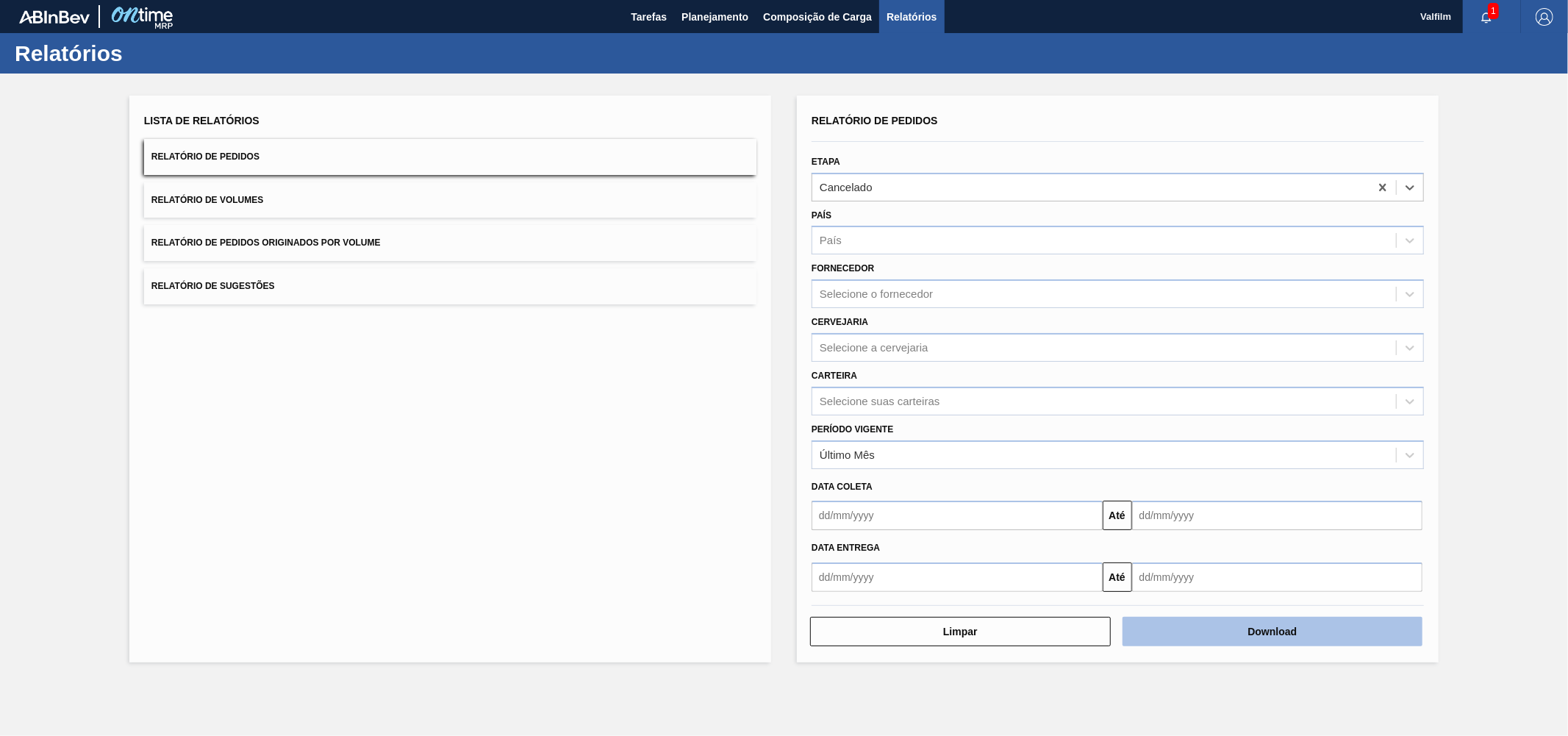
click at [1274, 626] on button "Download" at bounding box center [1273, 631] width 300 height 29
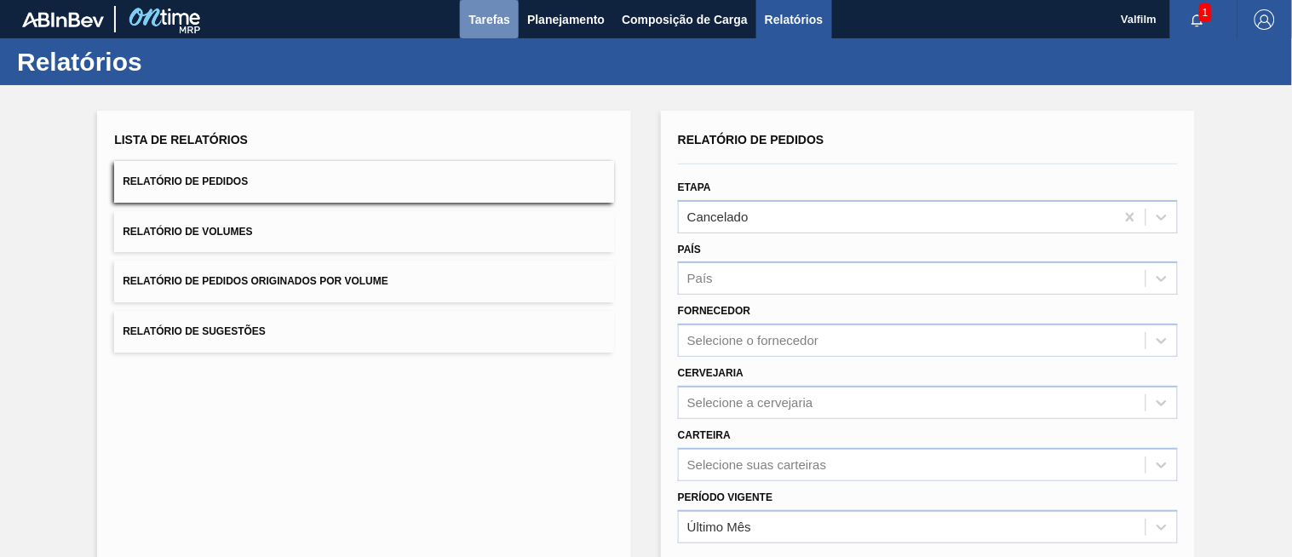
click at [491, 19] on span "Tarefas" at bounding box center [489, 19] width 42 height 20
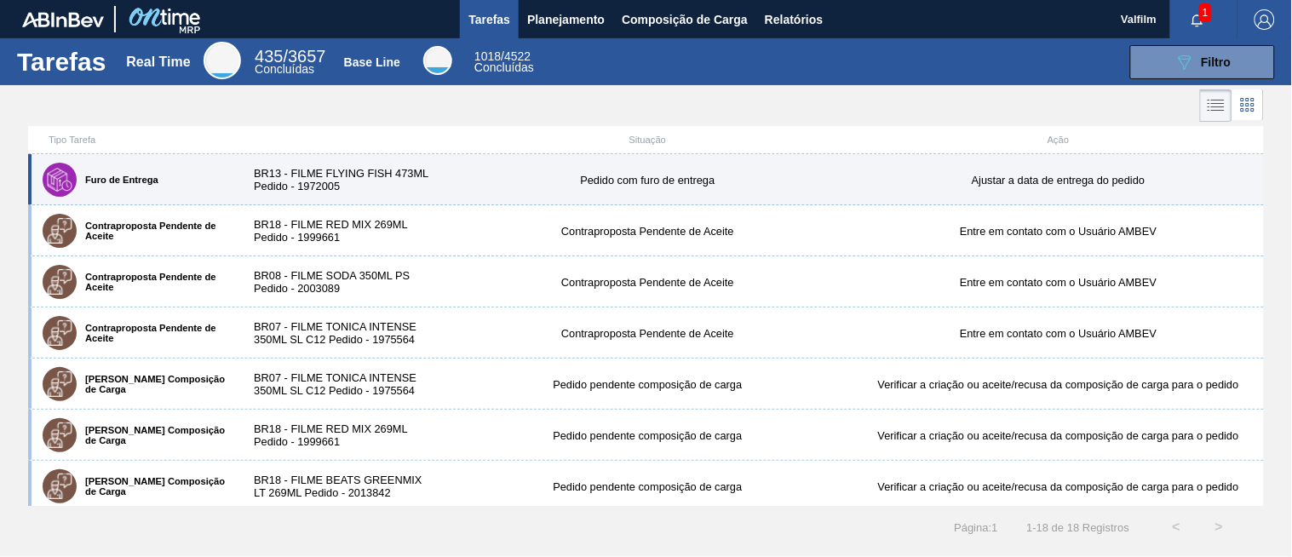
click at [615, 198] on div "Furo de Entrega BR13 - FILME FLYING FISH 473ML Pedido - 1972005 Pedido com furo…" at bounding box center [646, 179] width 1236 height 51
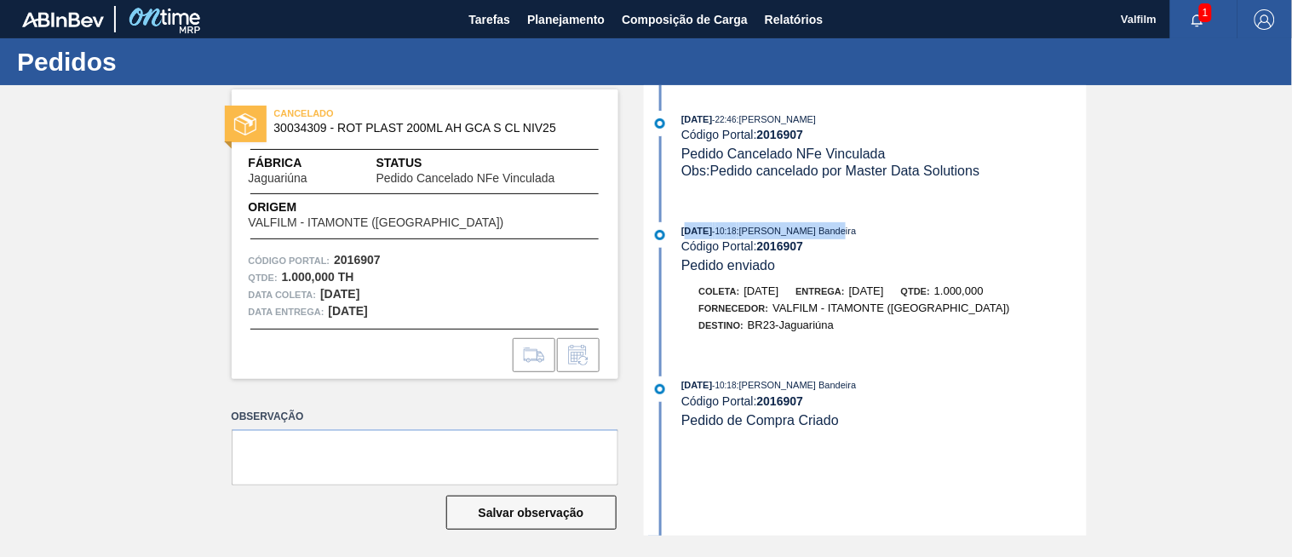
drag, startPoint x: 698, startPoint y: 231, endPoint x: 839, endPoint y: 232, distance: 140.5
click at [839, 232] on div "[DATE] 10:18 : [PERSON_NAME]" at bounding box center [883, 230] width 404 height 17
click at [839, 232] on span ": [PERSON_NAME] Bandeira" at bounding box center [797, 231] width 120 height 10
drag, startPoint x: 815, startPoint y: 387, endPoint x: 845, endPoint y: 386, distance: 29.8
click at [823, 387] on div "[DATE] 10:18 : [PERSON_NAME]" at bounding box center [883, 384] width 404 height 17
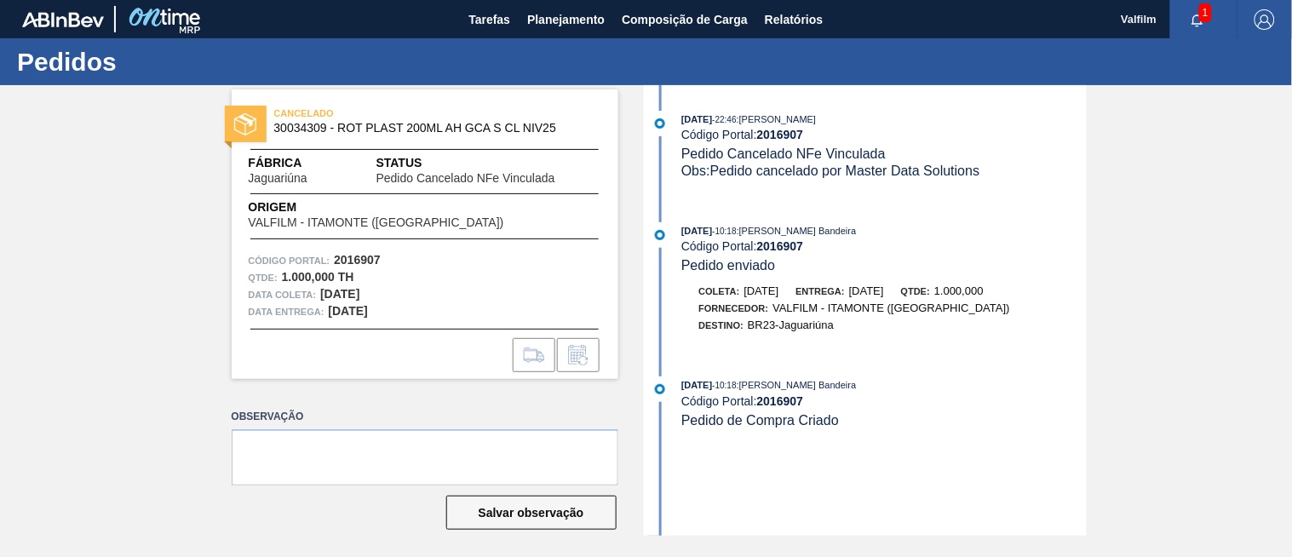
click at [845, 386] on span ": [PERSON_NAME] Bandeira" at bounding box center [797, 385] width 120 height 10
drag, startPoint x: 760, startPoint y: 250, endPoint x: 828, endPoint y: 251, distance: 67.3
click at [828, 251] on div "Código Portal: 2016907" at bounding box center [883, 246] width 404 height 14
copy strong "2016907"
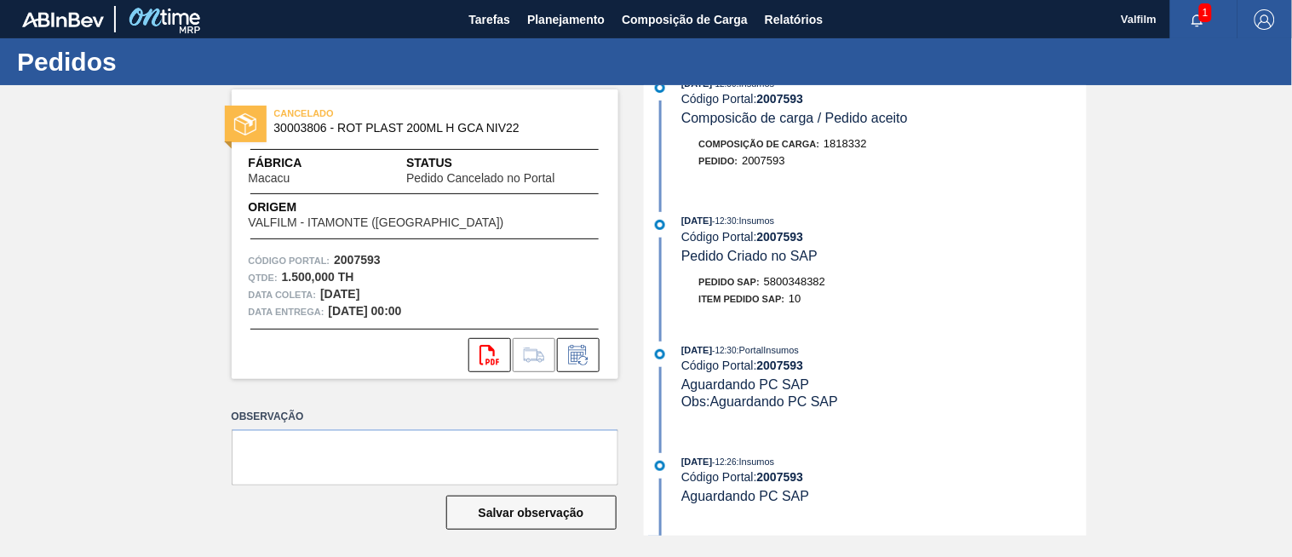
scroll to position [189, 0]
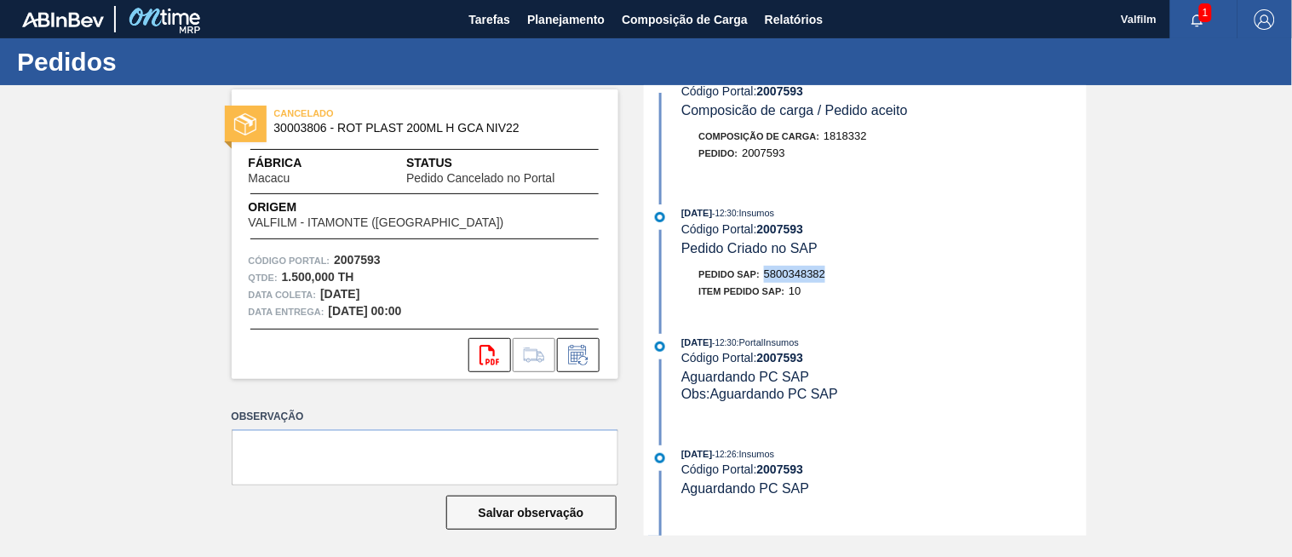
drag, startPoint x: 767, startPoint y: 278, endPoint x: 852, endPoint y: 285, distance: 85.5
click at [846, 283] on div "Pedido SAP: 5800348382" at bounding box center [884, 274] width 404 height 17
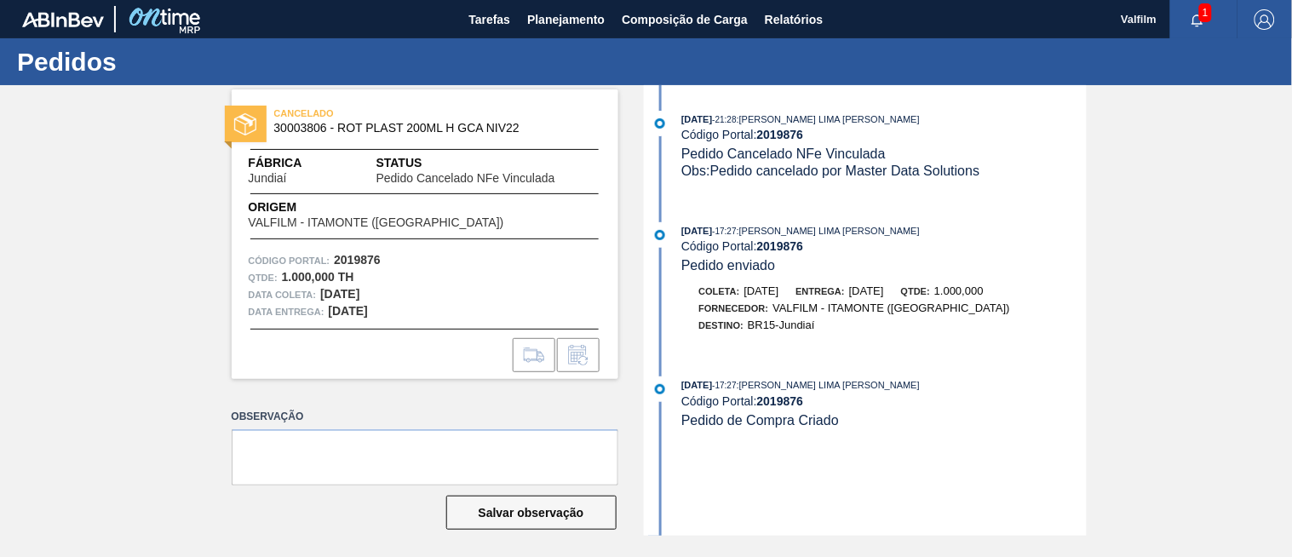
click at [1185, 18] on span "button" at bounding box center [1197, 20] width 41 height 14
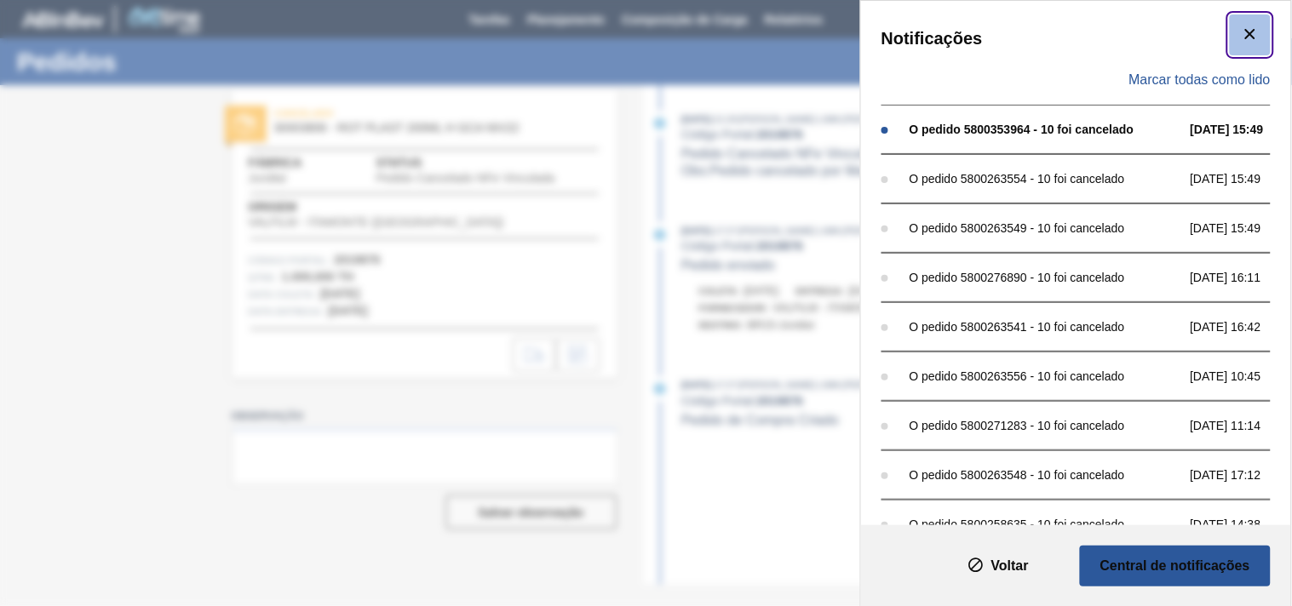
click at [1246, 43] on icon "botão de ícone" at bounding box center [1250, 34] width 20 height 20
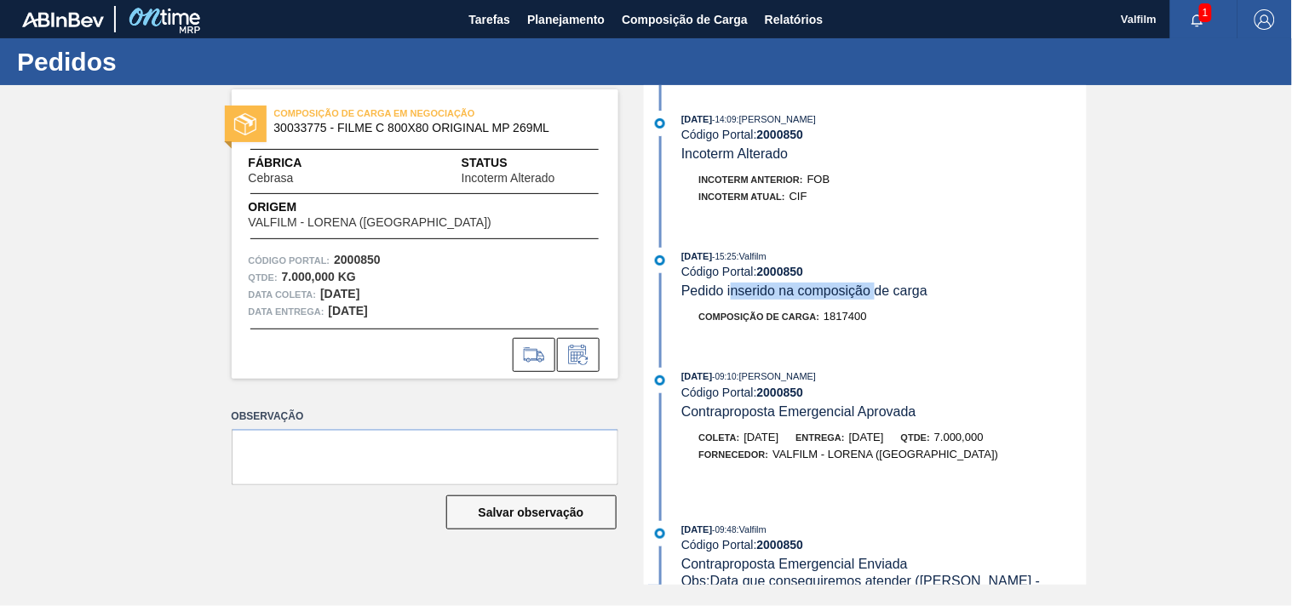
click at [898, 298] on span "Pedido inserido na composição de carga" at bounding box center [804, 291] width 246 height 14
click at [905, 298] on span "Pedido inserido na composição de carga" at bounding box center [804, 291] width 246 height 14
drag, startPoint x: 860, startPoint y: 302, endPoint x: 954, endPoint y: 305, distance: 93.7
click at [954, 305] on div "14/08/2025 - 15:25 : Valfilm Código Portal: 2000850 Pedido inserido na composiç…" at bounding box center [867, 295] width 439 height 95
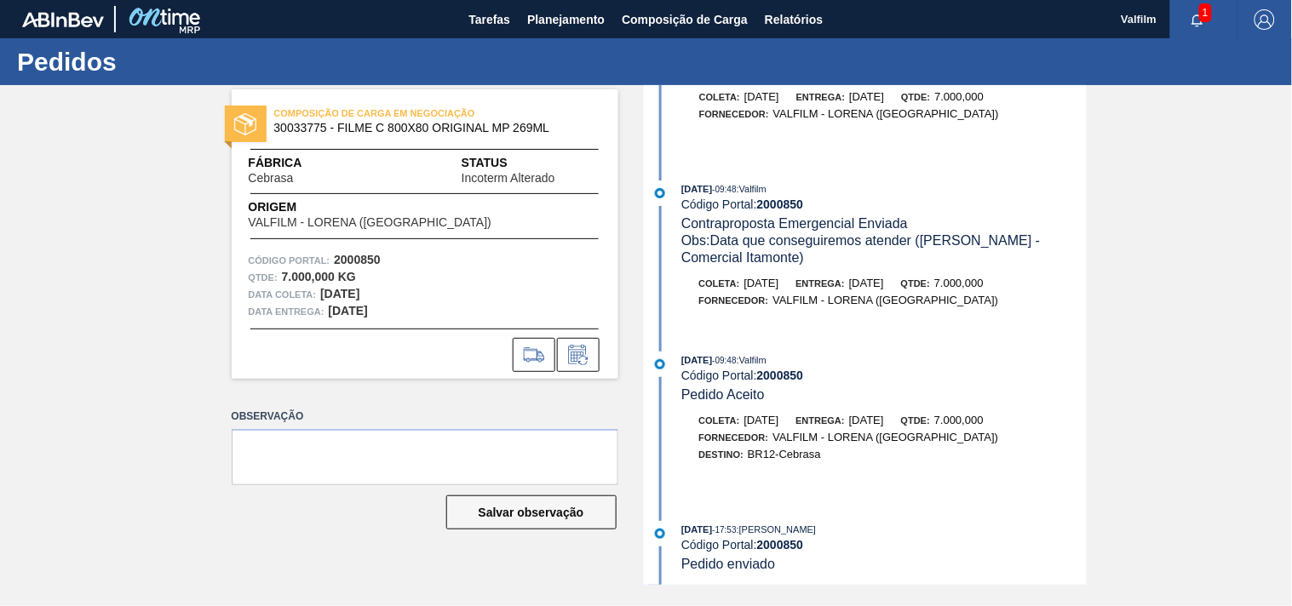
scroll to position [325, 0]
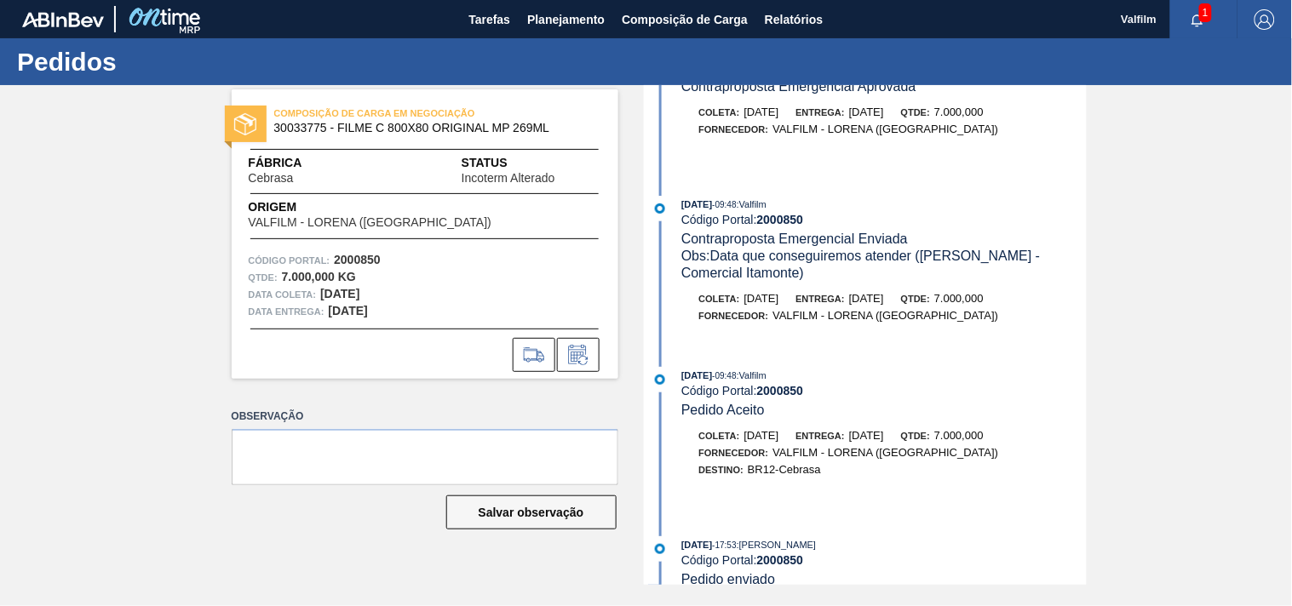
click at [725, 261] on span "Obs: Data que conseguiremos atender (Ana Carolina - Comercial Itamonte)" at bounding box center [862, 265] width 363 height 32
click at [960, 262] on span "Obs: Data que conseguiremos atender (Ana Carolina - Comercial Itamonte)" at bounding box center [862, 265] width 363 height 32
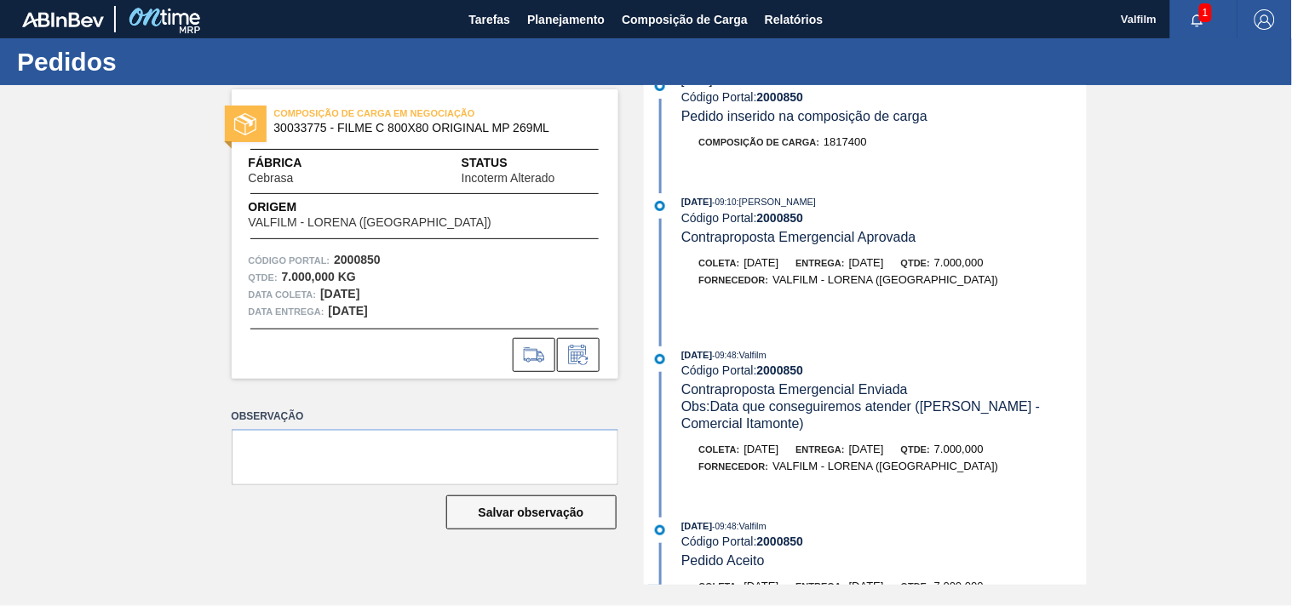
scroll to position [0, 0]
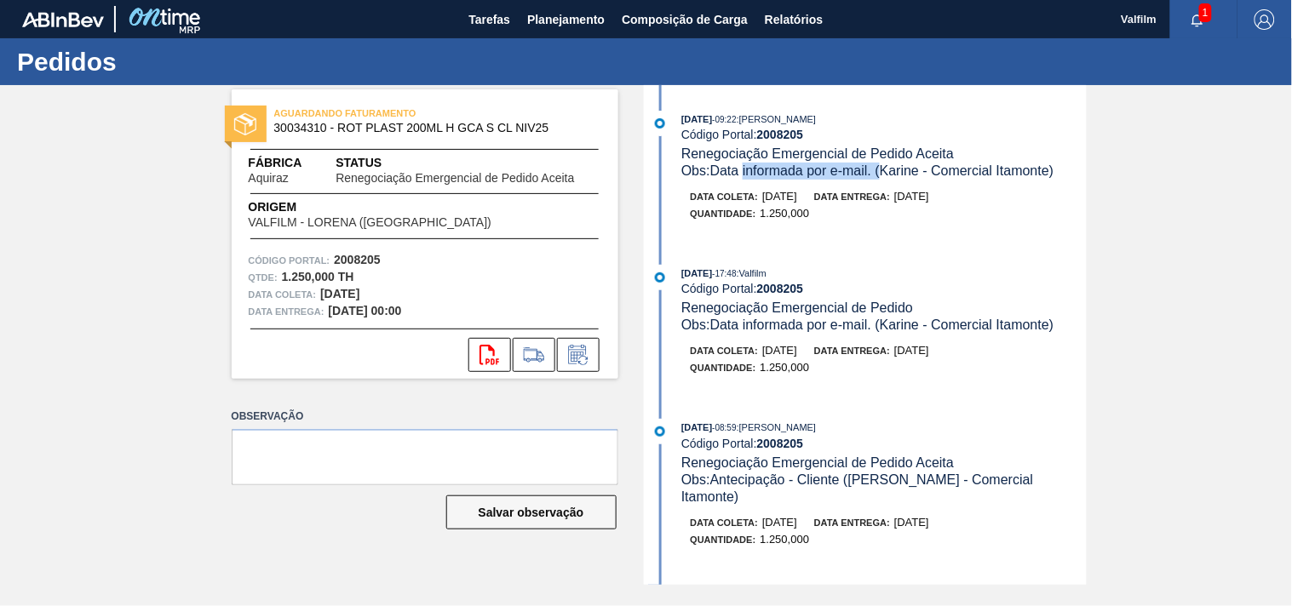
drag, startPoint x: 759, startPoint y: 164, endPoint x: 904, endPoint y: 170, distance: 144.9
click at [904, 170] on span "Obs: Data informada por e-mail. (Karine - Comercial Itamonte)" at bounding box center [867, 171] width 373 height 14
click at [911, 171] on span "Obs: Data informada por e-mail. (Karine - Comercial Itamonte)" at bounding box center [867, 171] width 373 height 14
click at [582, 352] on icon at bounding box center [577, 357] width 13 height 10
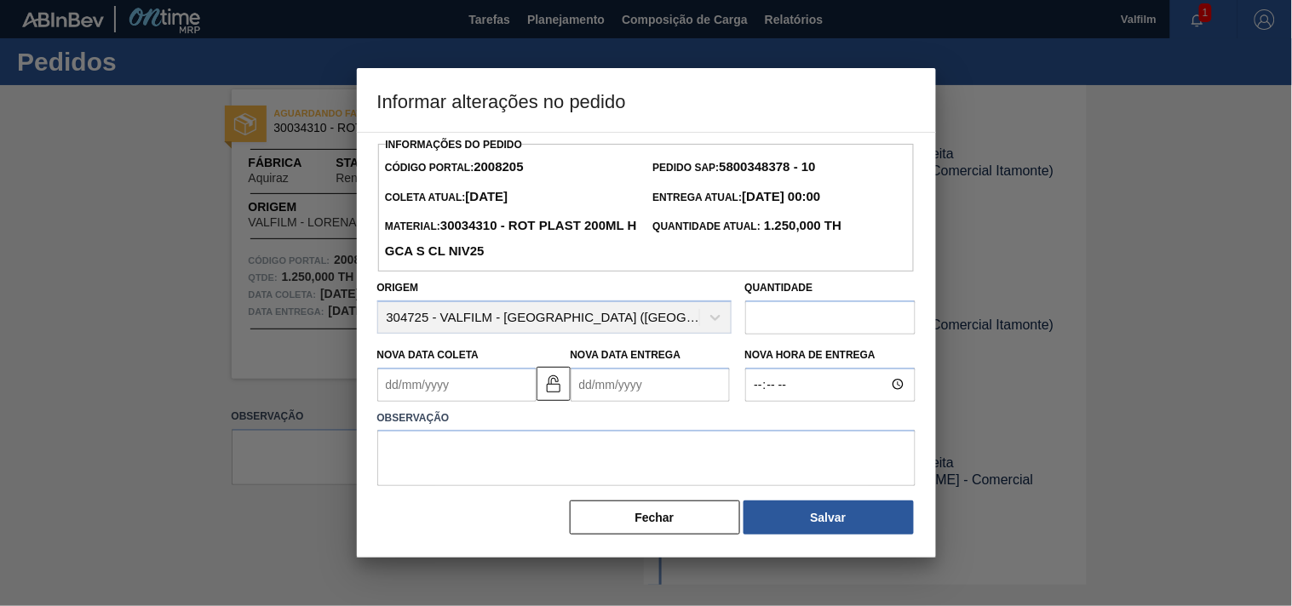
click at [797, 315] on input "text" at bounding box center [830, 318] width 170 height 34
type input "1.711,4"
click at [783, 520] on button "Salvar" at bounding box center [828, 518] width 170 height 34
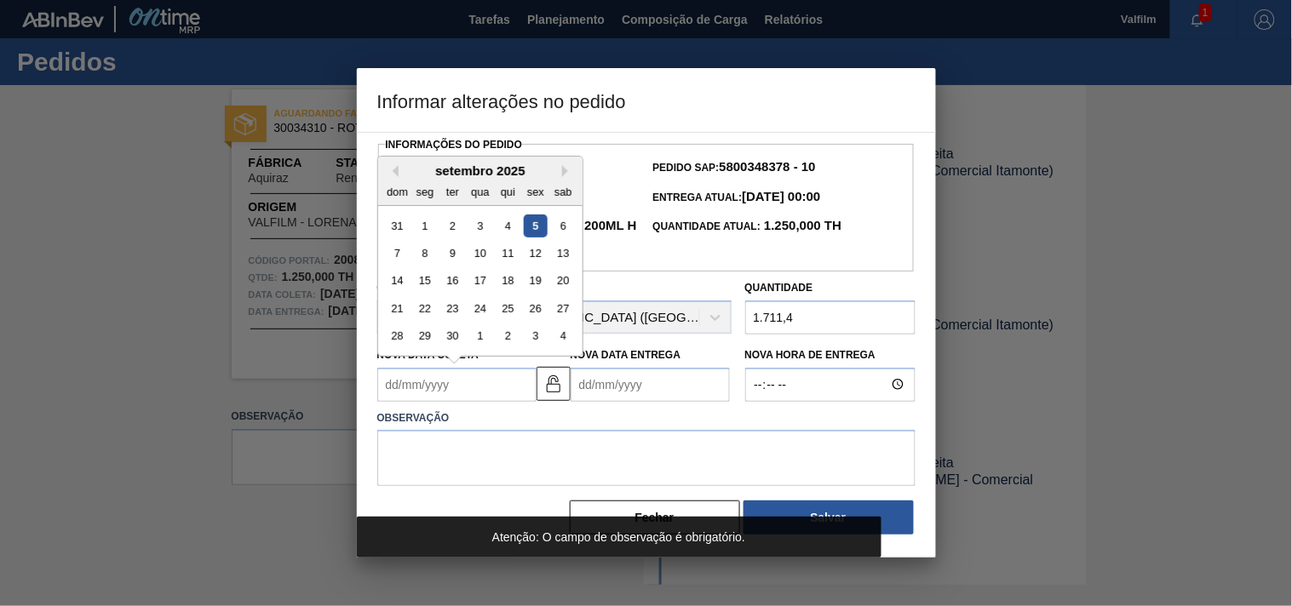
click at [468, 390] on Coleta2008205 "Nova Data Coleta" at bounding box center [456, 385] width 159 height 34
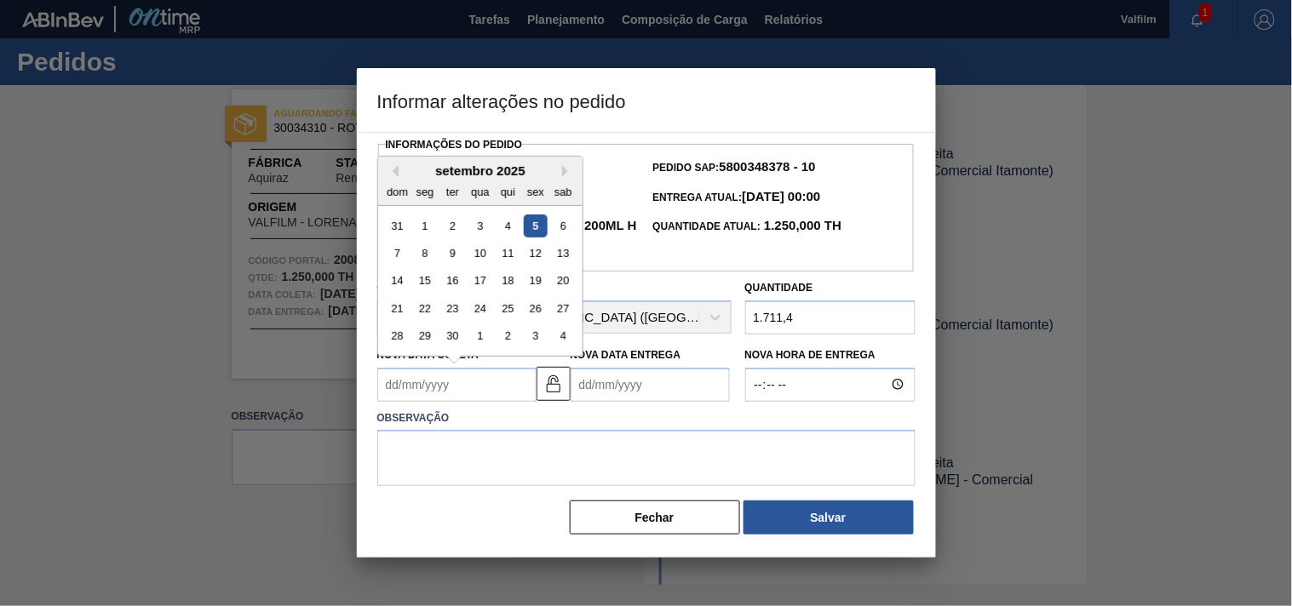
click at [688, 237] on div "Quantidade Atual: 1.250,000 TH" at bounding box center [780, 239] width 268 height 51
click at [434, 384] on Coleta2008205 "Nova Data Coleta" at bounding box center [456, 385] width 159 height 34
click at [479, 257] on div "10" at bounding box center [479, 253] width 23 height 23
type Coleta2008205 "10/09/2025"
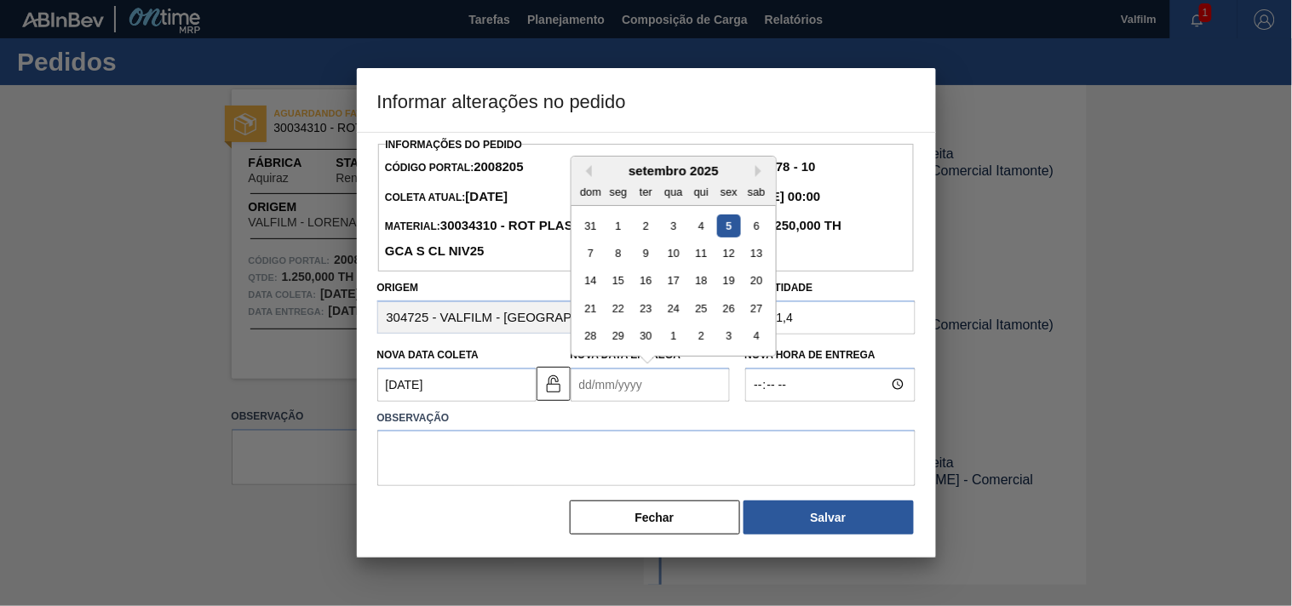
click at [625, 375] on Entrega2008205 "Nova Data Entrega" at bounding box center [650, 385] width 159 height 34
click at [727, 247] on div "12" at bounding box center [728, 253] width 23 height 23
type Entrega2008205 "12/09/2025"
click at [728, 254] on div "Quantidade Atual: 1.250,000 TH" at bounding box center [780, 239] width 268 height 51
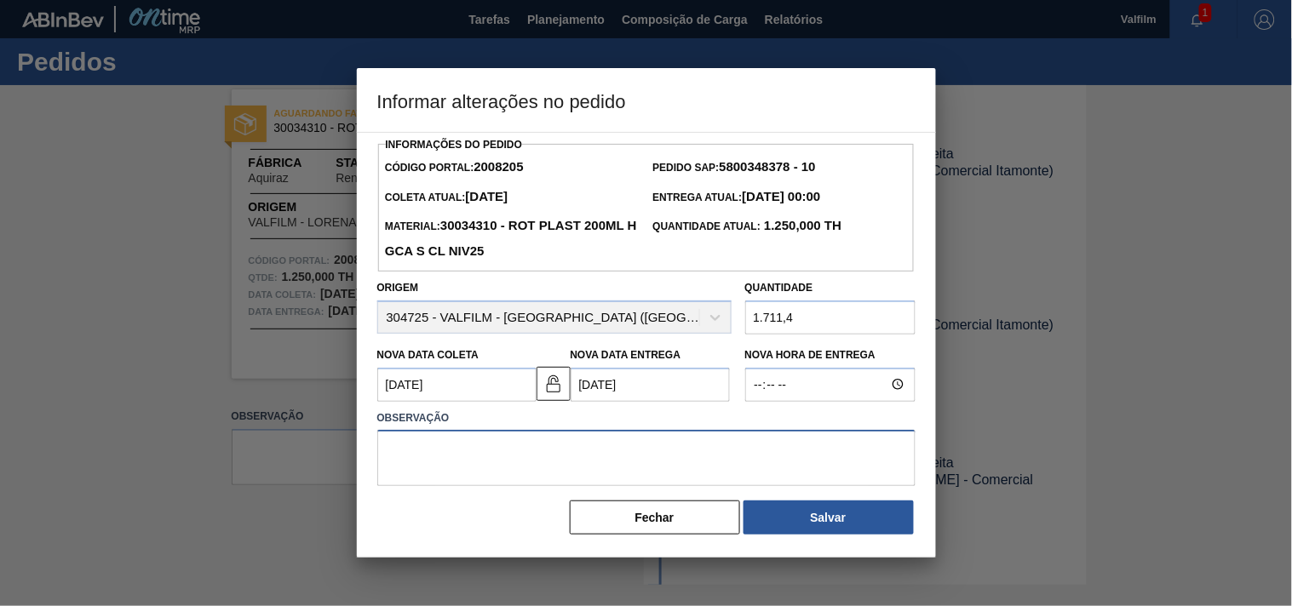
click at [580, 445] on textarea at bounding box center [646, 458] width 538 height 56
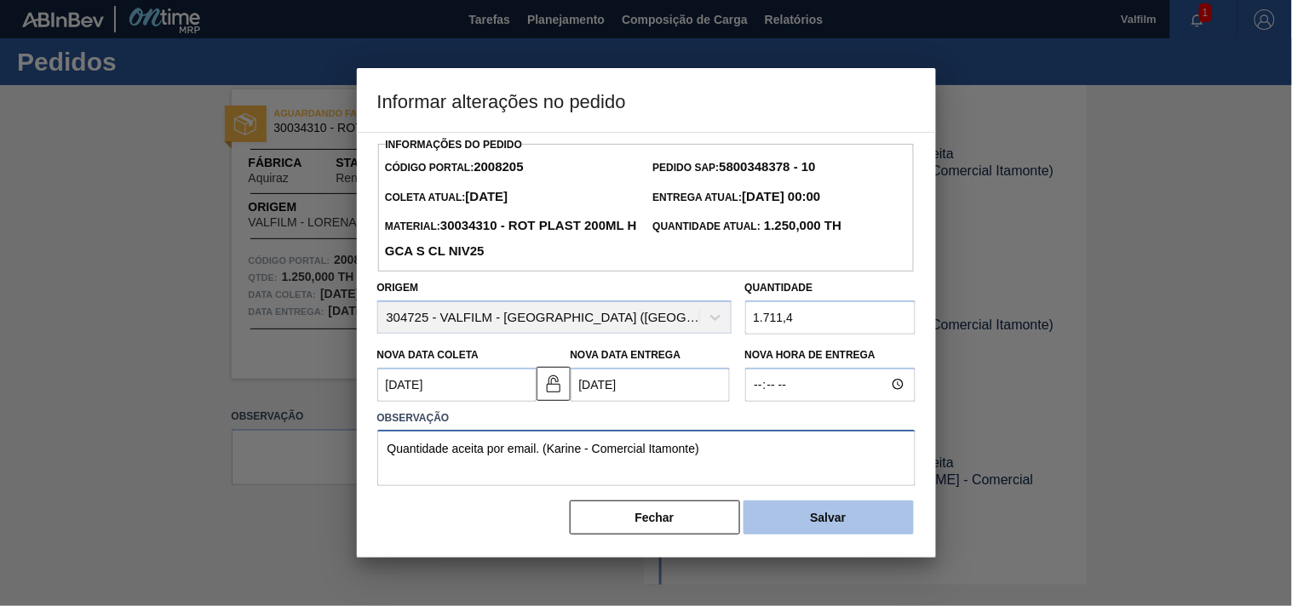
type textarea "Quantidade aceita por email. (Karine - Comercial Itamonte)"
click at [835, 523] on button "Salvar" at bounding box center [828, 518] width 170 height 34
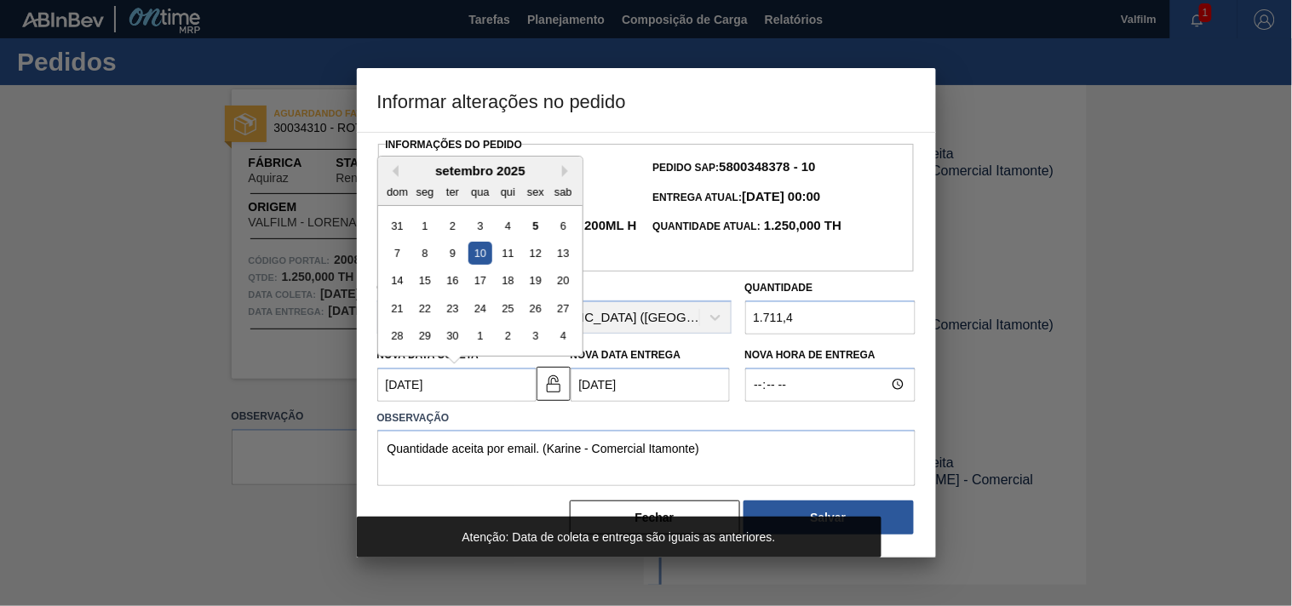
click at [458, 377] on Coleta2008205 "10/09/2025" at bounding box center [456, 385] width 159 height 34
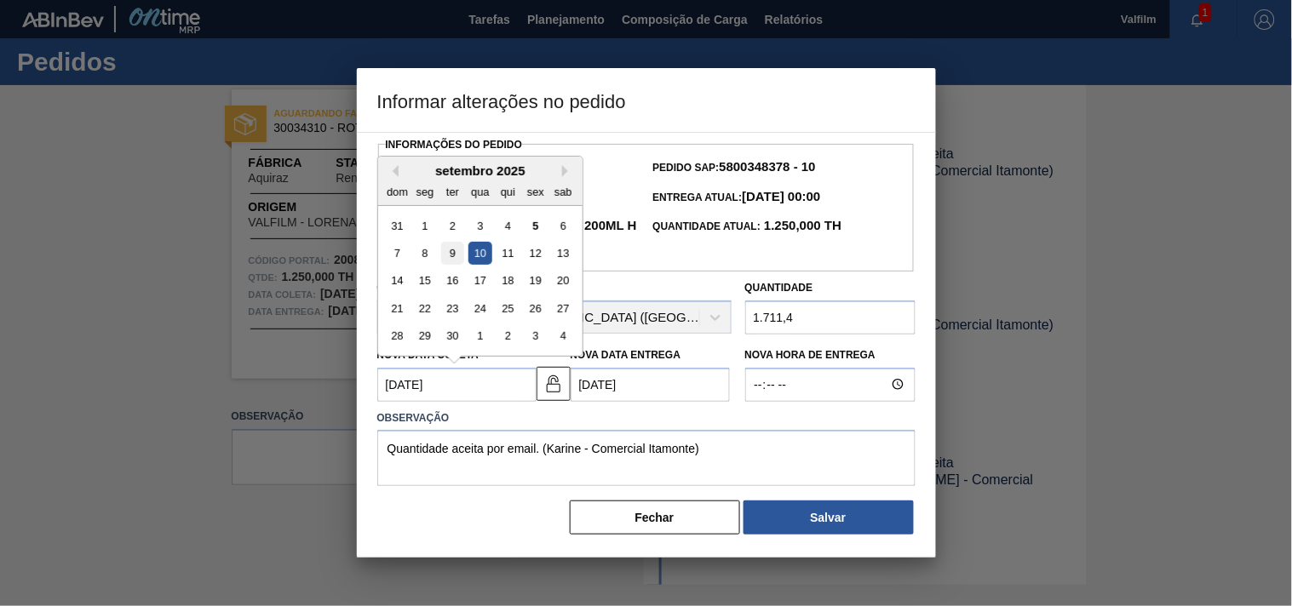
click at [446, 261] on div "9" at bounding box center [451, 253] width 23 height 23
type Coleta2008205 "09/09/2025"
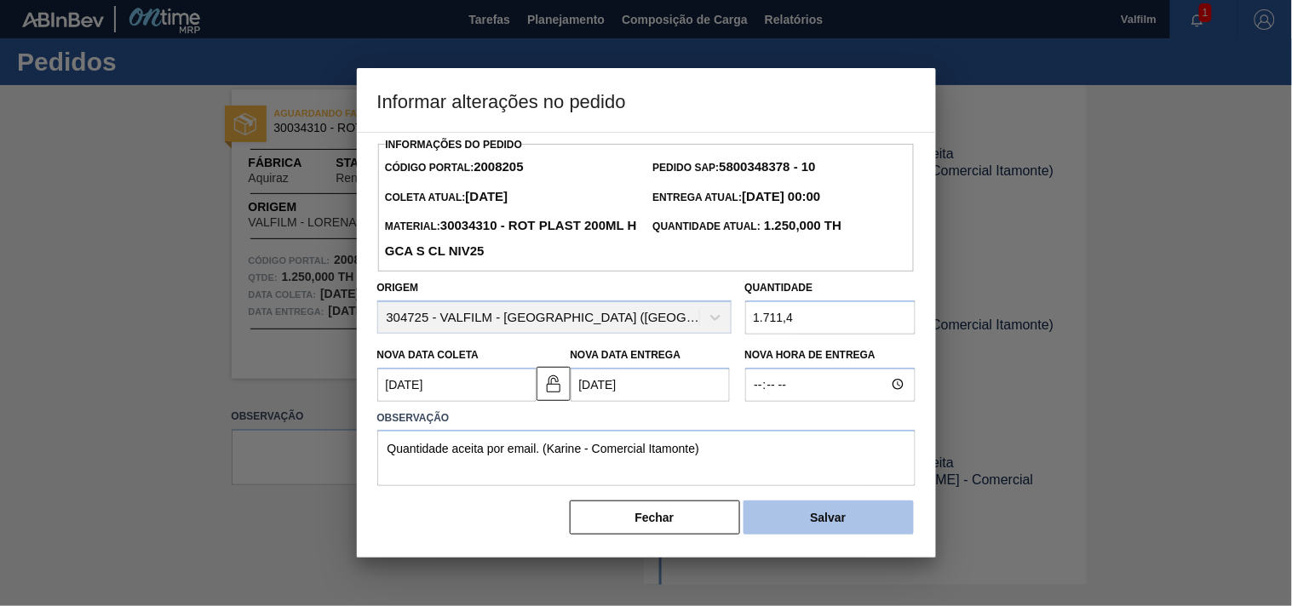
click at [783, 525] on button "Salvar" at bounding box center [828, 518] width 170 height 34
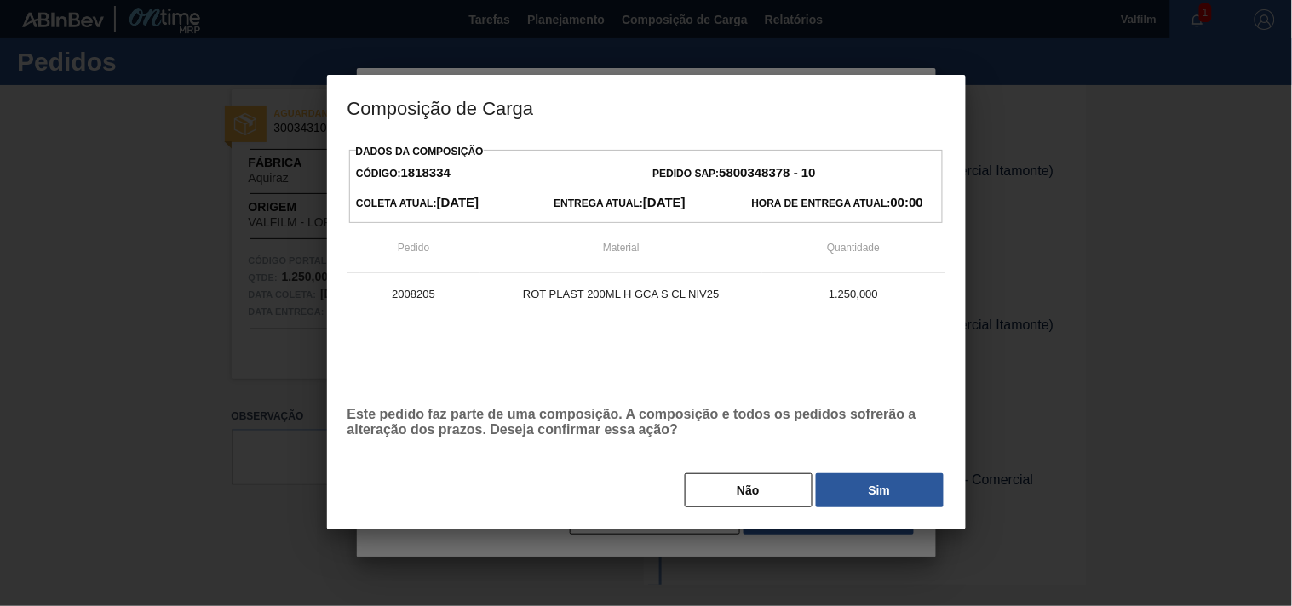
click at [862, 496] on button "Sim" at bounding box center [880, 490] width 128 height 34
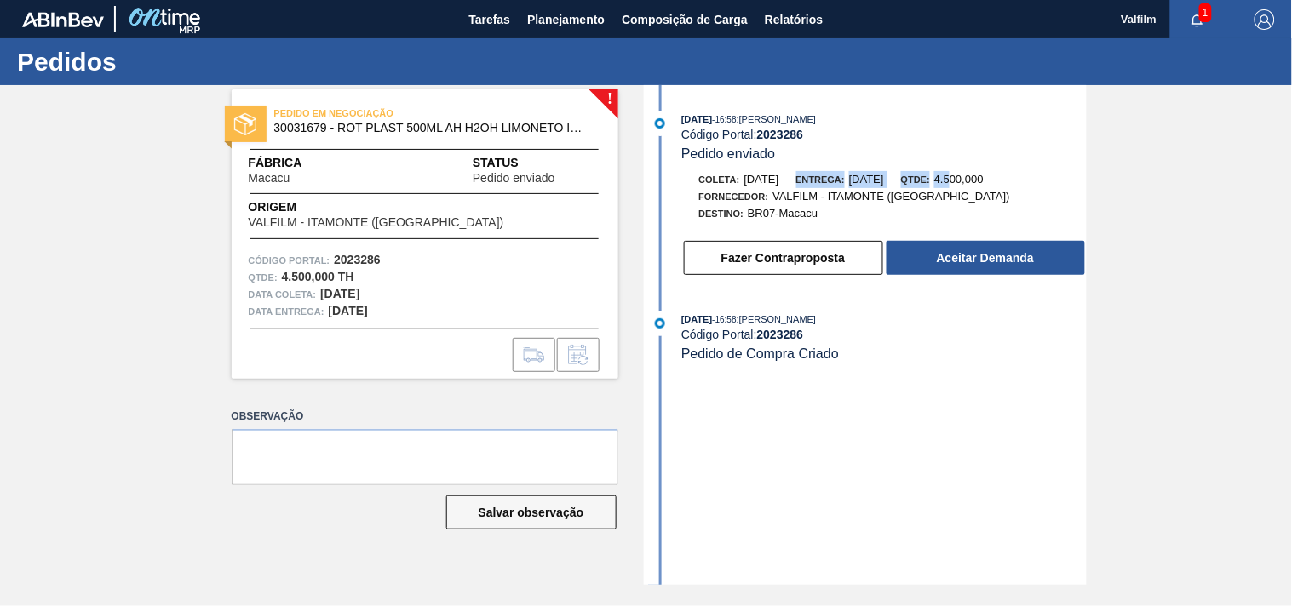
drag, startPoint x: 850, startPoint y: 172, endPoint x: 993, endPoint y: 173, distance: 143.1
click at [993, 173] on div "Coleta: [DATE] Entrega: [DATE] Qtde: 4.500,000" at bounding box center [884, 179] width 404 height 17
click at [984, 173] on div "Qtde: 4.500,000" at bounding box center [942, 179] width 83 height 17
